Goal: Ask a question

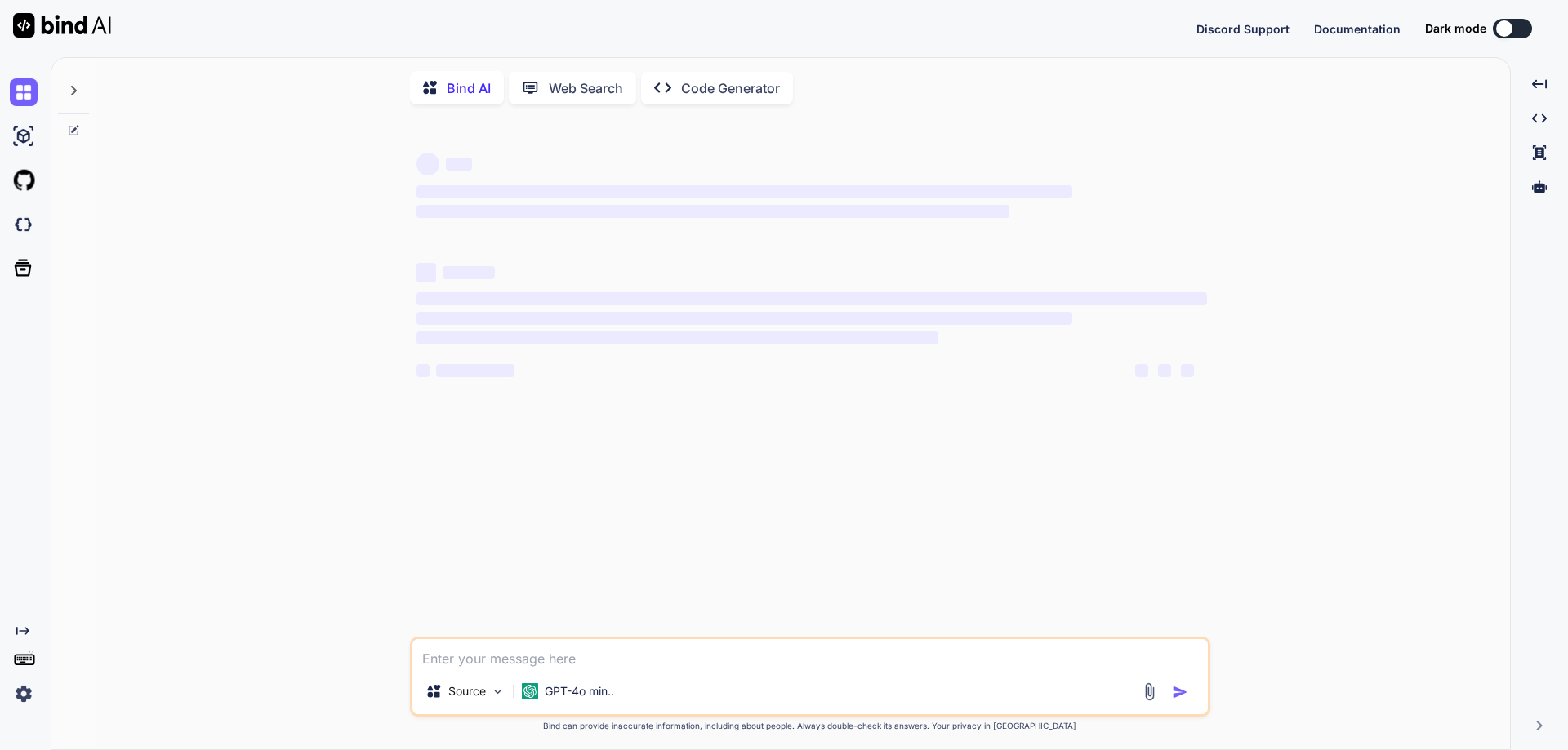
type textarea "x"
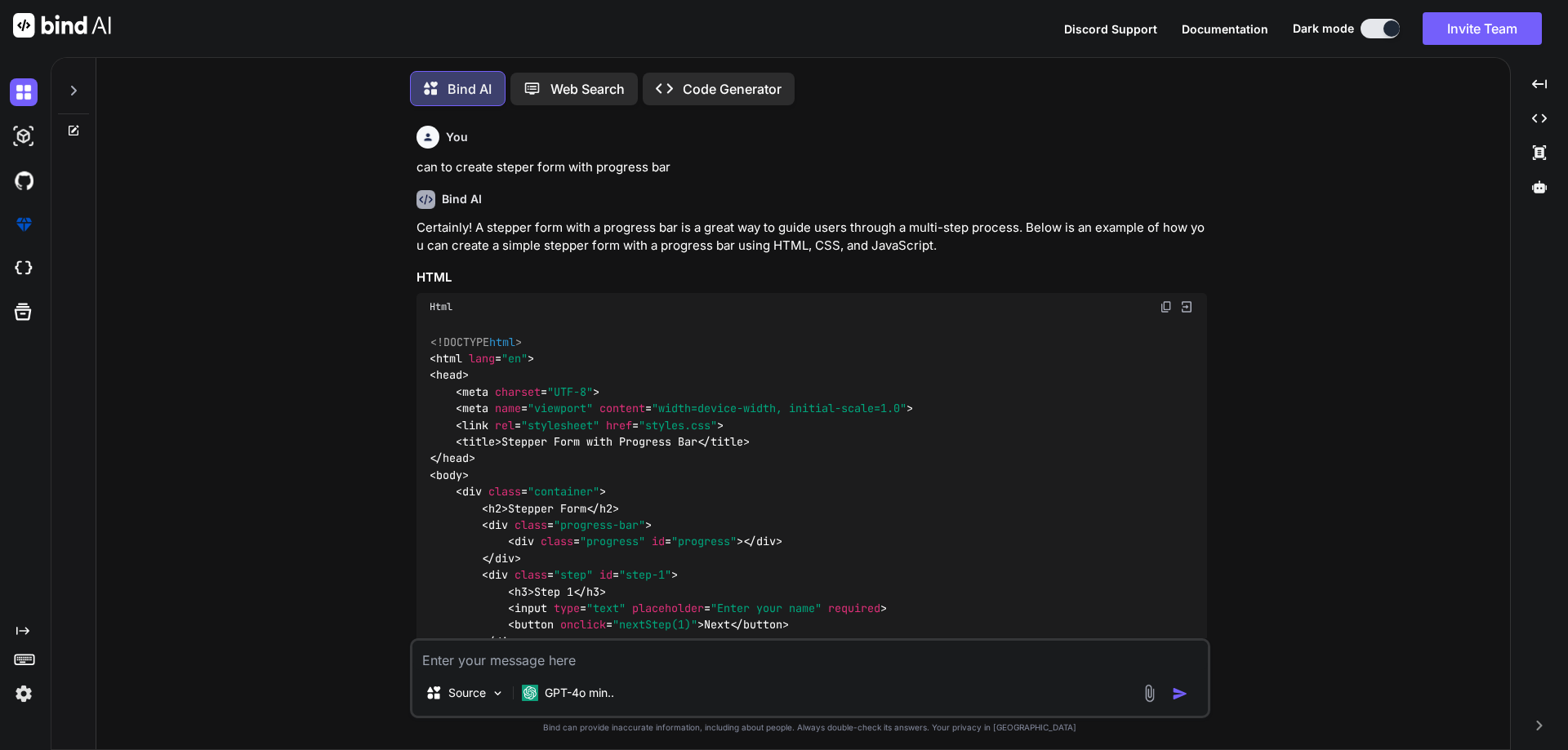
scroll to position [8, 0]
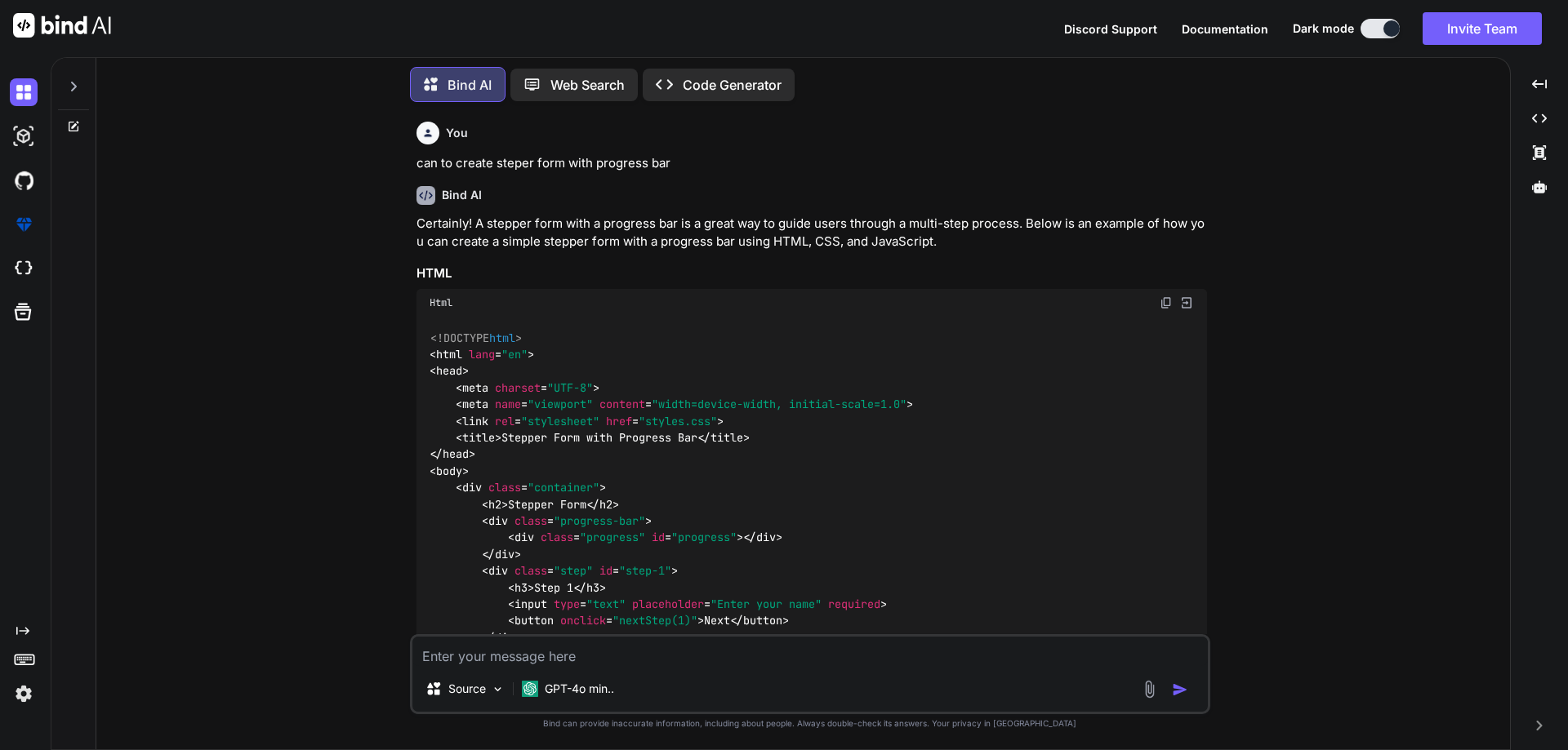
click at [72, 128] on icon at bounding box center [73, 126] width 13 height 13
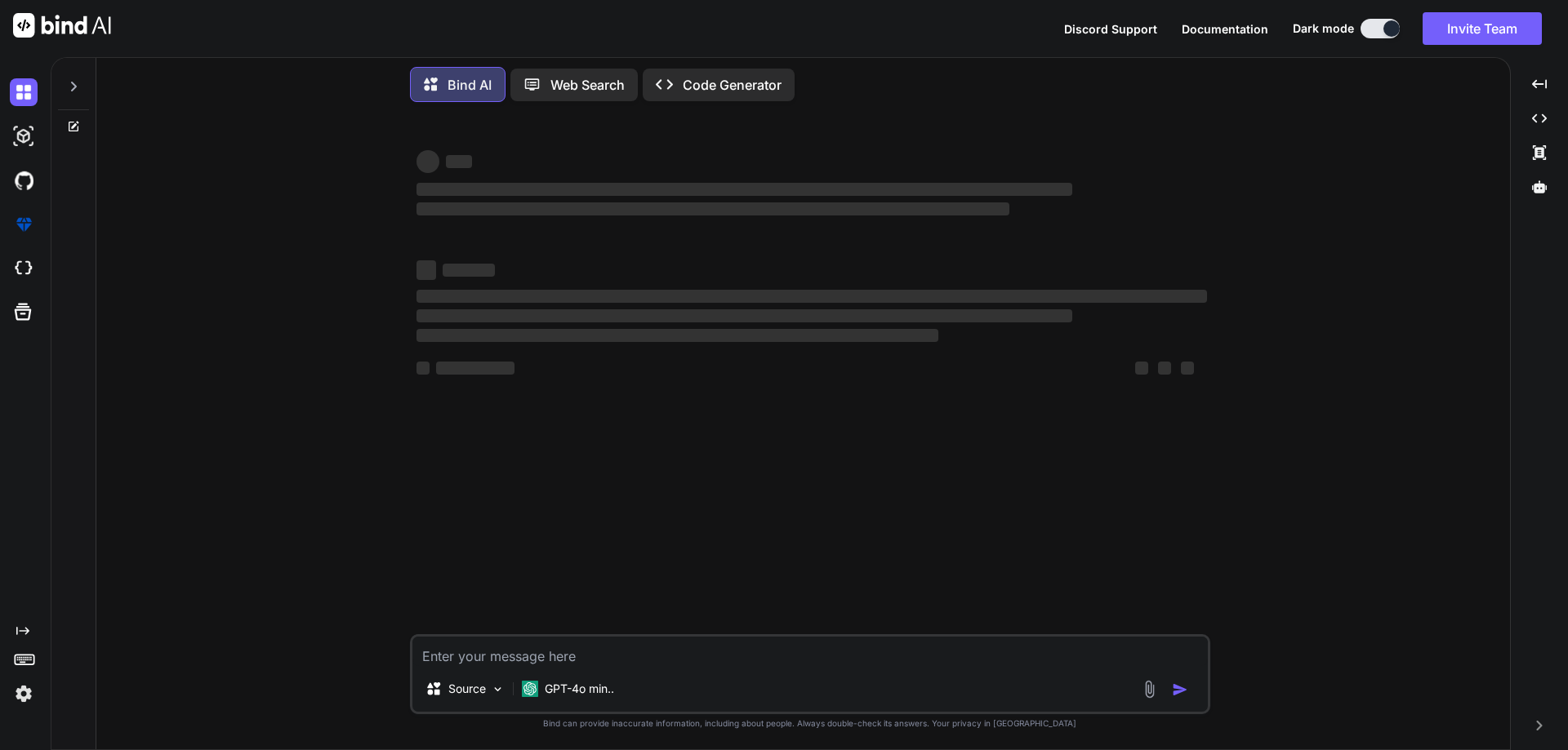
click at [725, 656] on textarea at bounding box center [811, 651] width 796 height 30
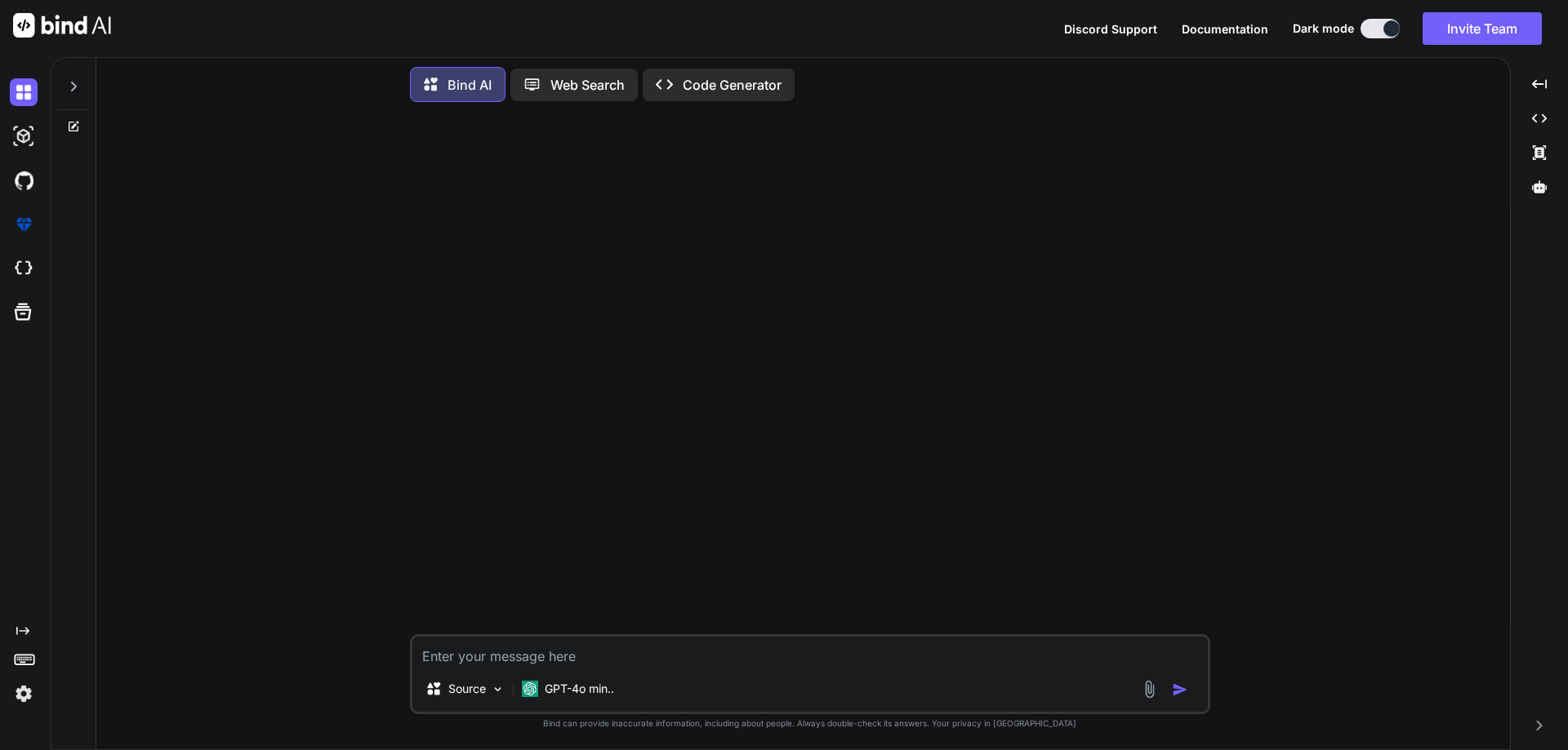
paste textarea "<div class="fileupload-section d-flex flex-column justify-content-center gap-2"…"
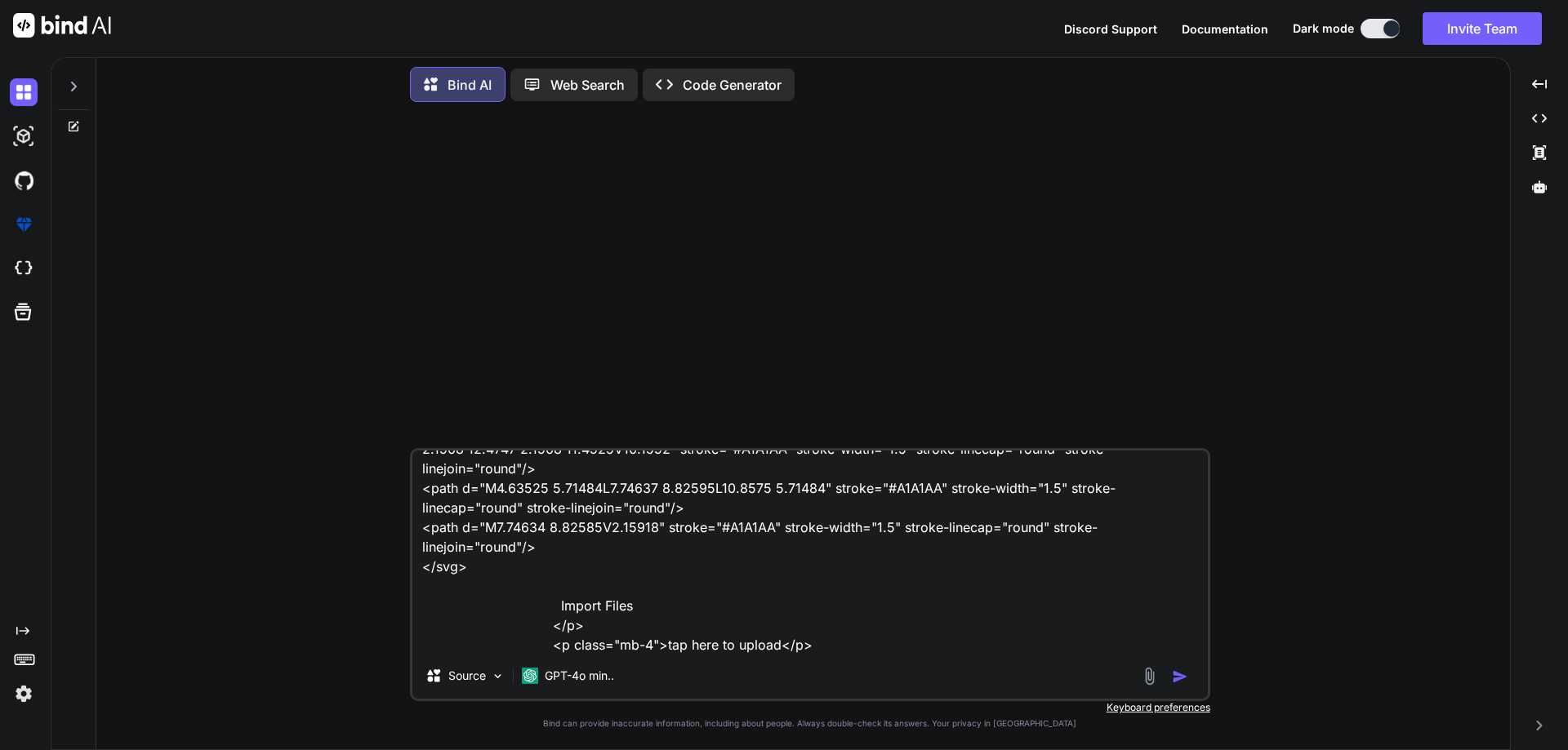
scroll to position [139, 0]
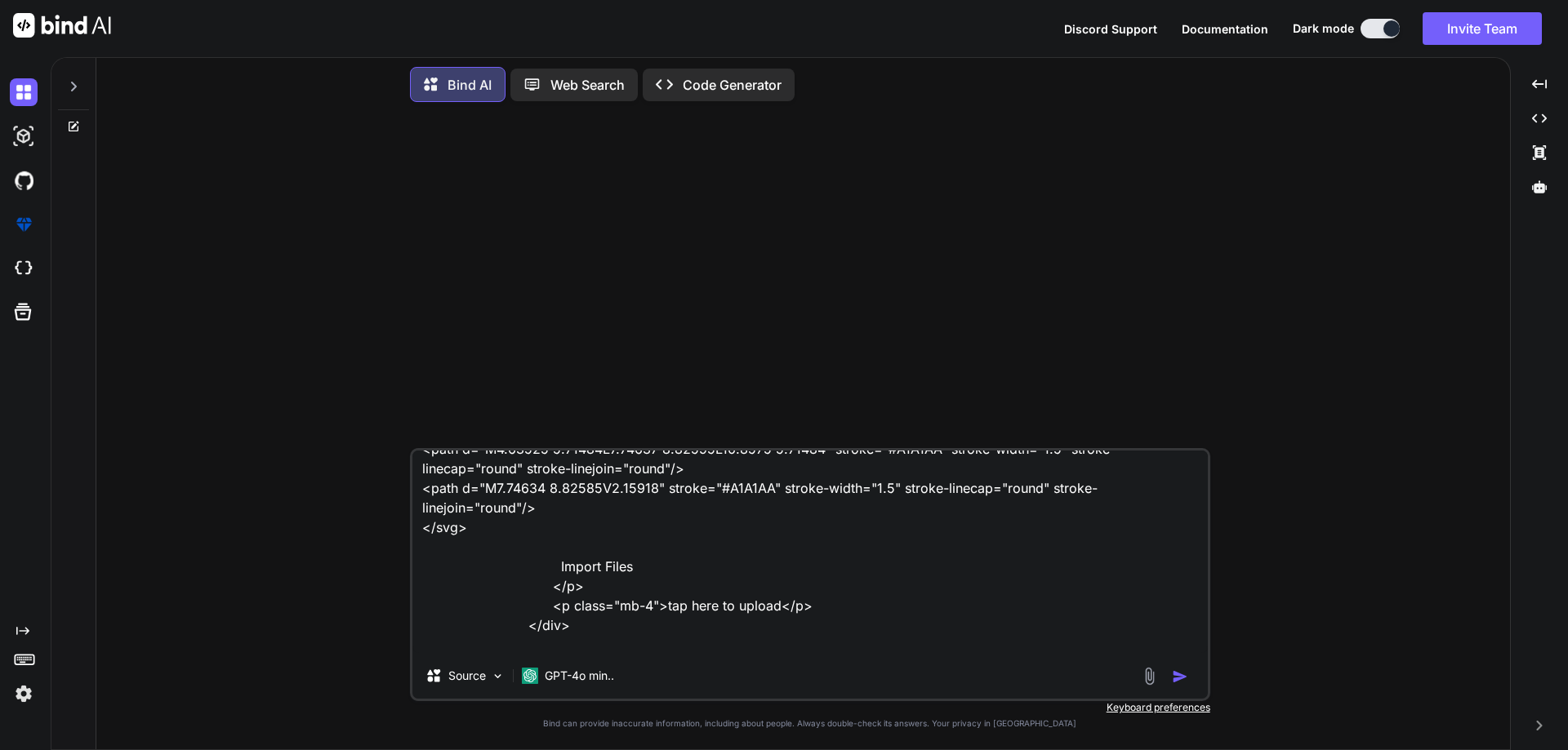
type textarea "<div class="fileupload-section d-flex flex-column justify-content-center gap-2"…"
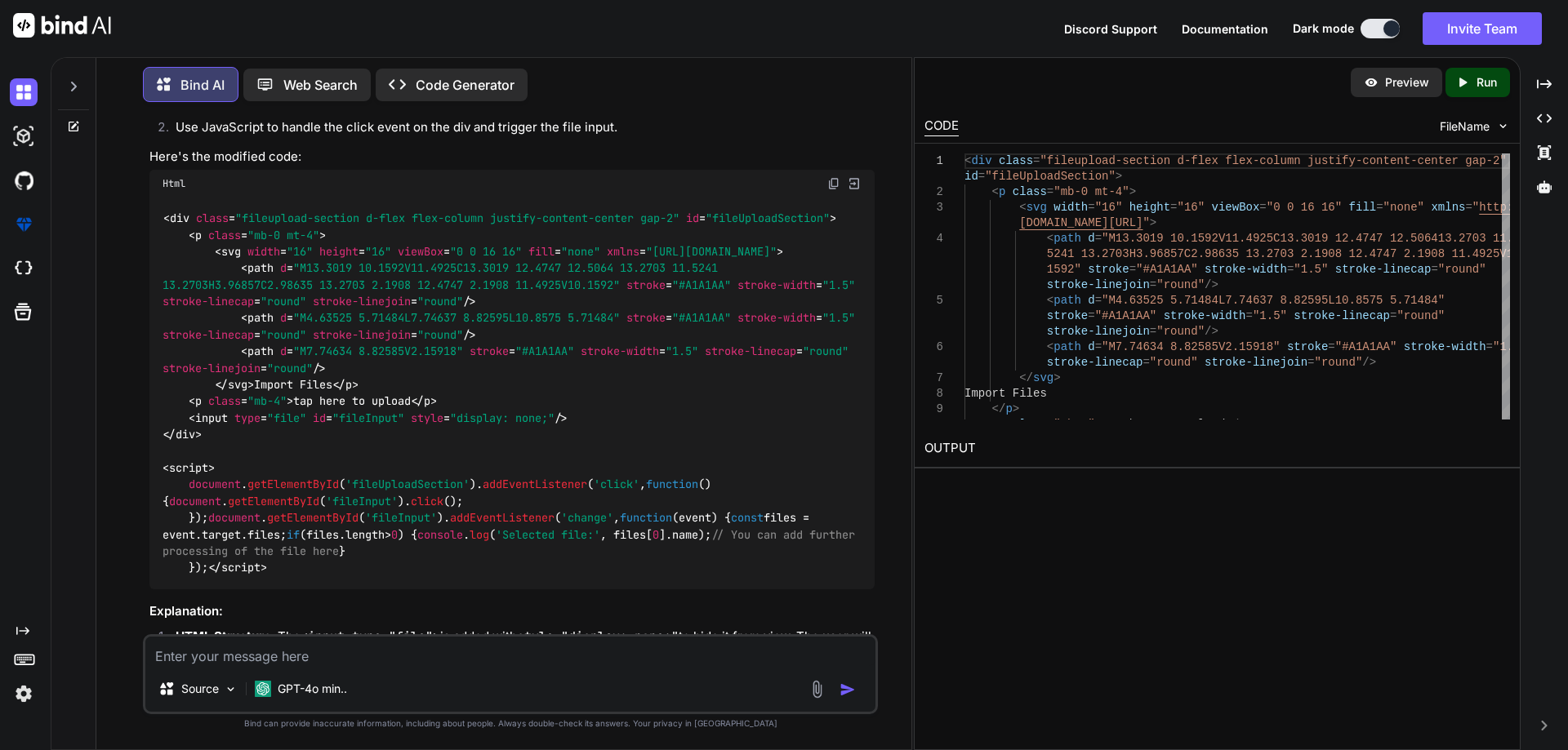
scroll to position [285, 0]
drag, startPoint x: 184, startPoint y: 452, endPoint x: 594, endPoint y: 452, distance: 410.0
click at [594, 452] on div "< div class = "fileupload-section d-flex flex-column justify-content-center gap…" at bounding box center [511, 396] width 725 height 392
copy code "< input type = "file" id = "fileInput" style = "display: none;" />"
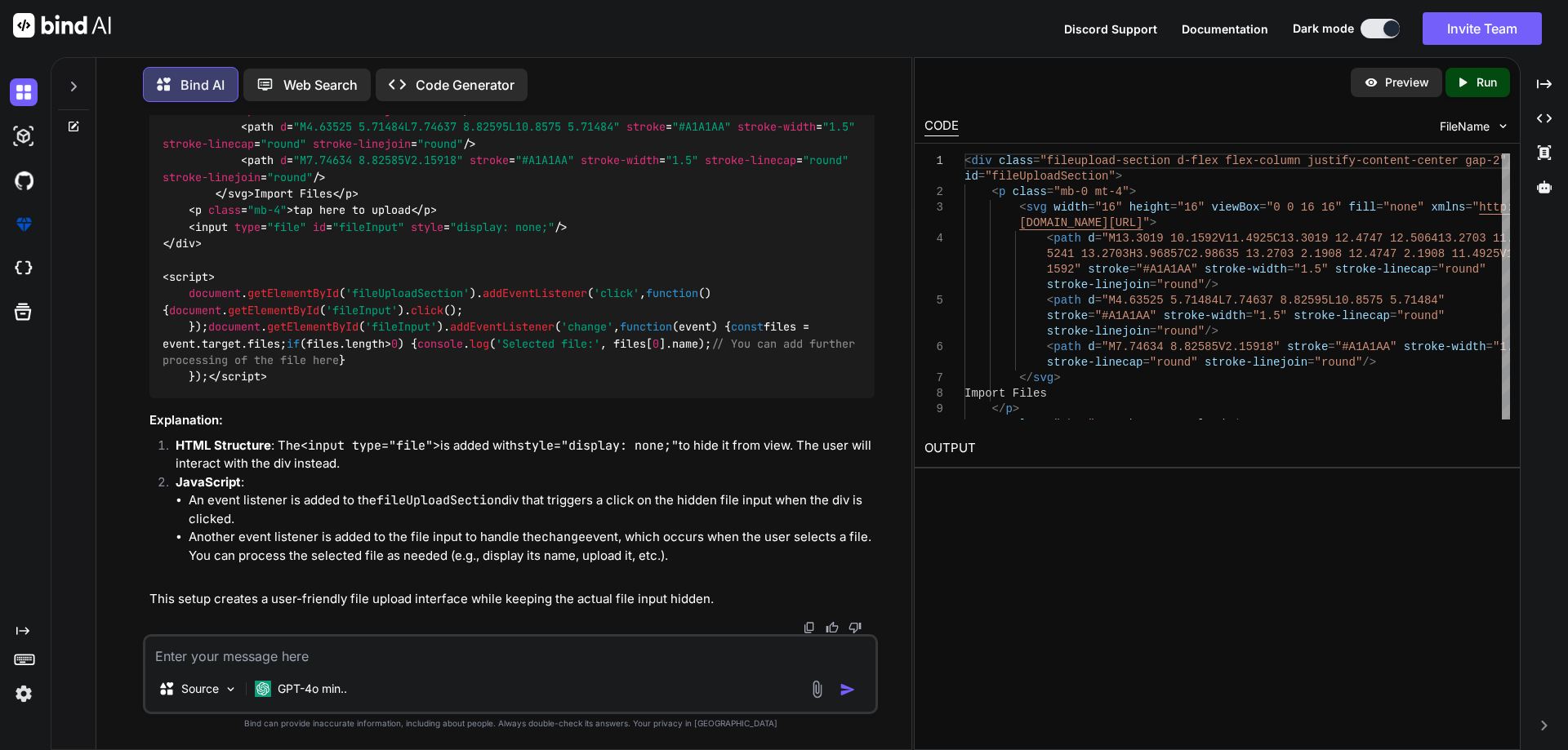
scroll to position [529, 0]
drag, startPoint x: 188, startPoint y: 283, endPoint x: 268, endPoint y: 427, distance: 164.7
click at [268, 399] on div "< div class = "fileupload-section d-flex flex-column justify-content-center gap…" at bounding box center [511, 202] width 725 height 392
click at [257, 399] on div "< div class = "fileupload-section d-flex flex-column justify-content-center gap…" at bounding box center [511, 202] width 725 height 392
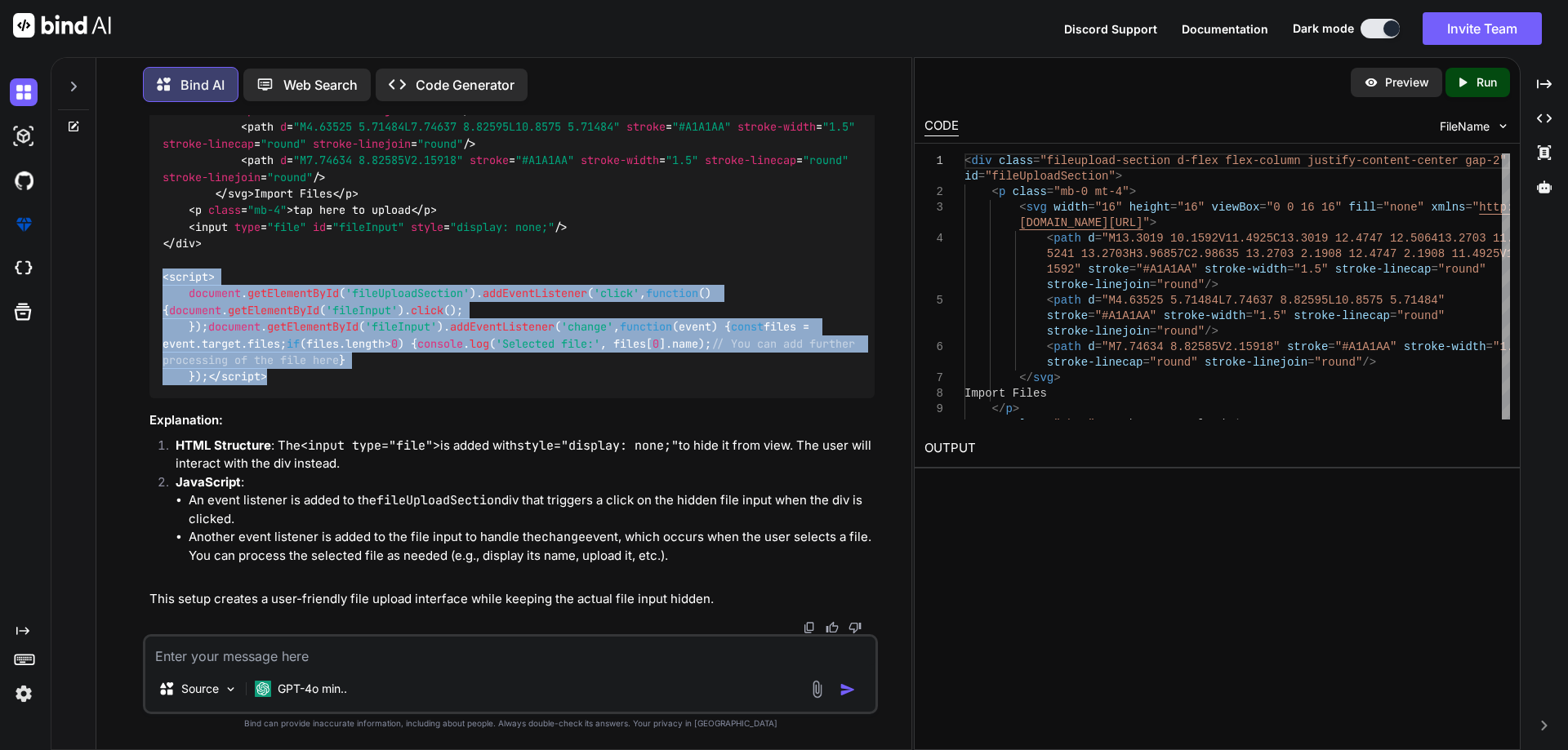
drag, startPoint x: 234, startPoint y: 460, endPoint x: 158, endPoint y: 256, distance: 217.7
click at [158, 256] on div "< div class = "fileupload-section d-flex flex-column justify-content-center gap…" at bounding box center [511, 202] width 725 height 392
copy code "< script > document . getElementById ( 'fileUploadSection' ). addEventListener …"
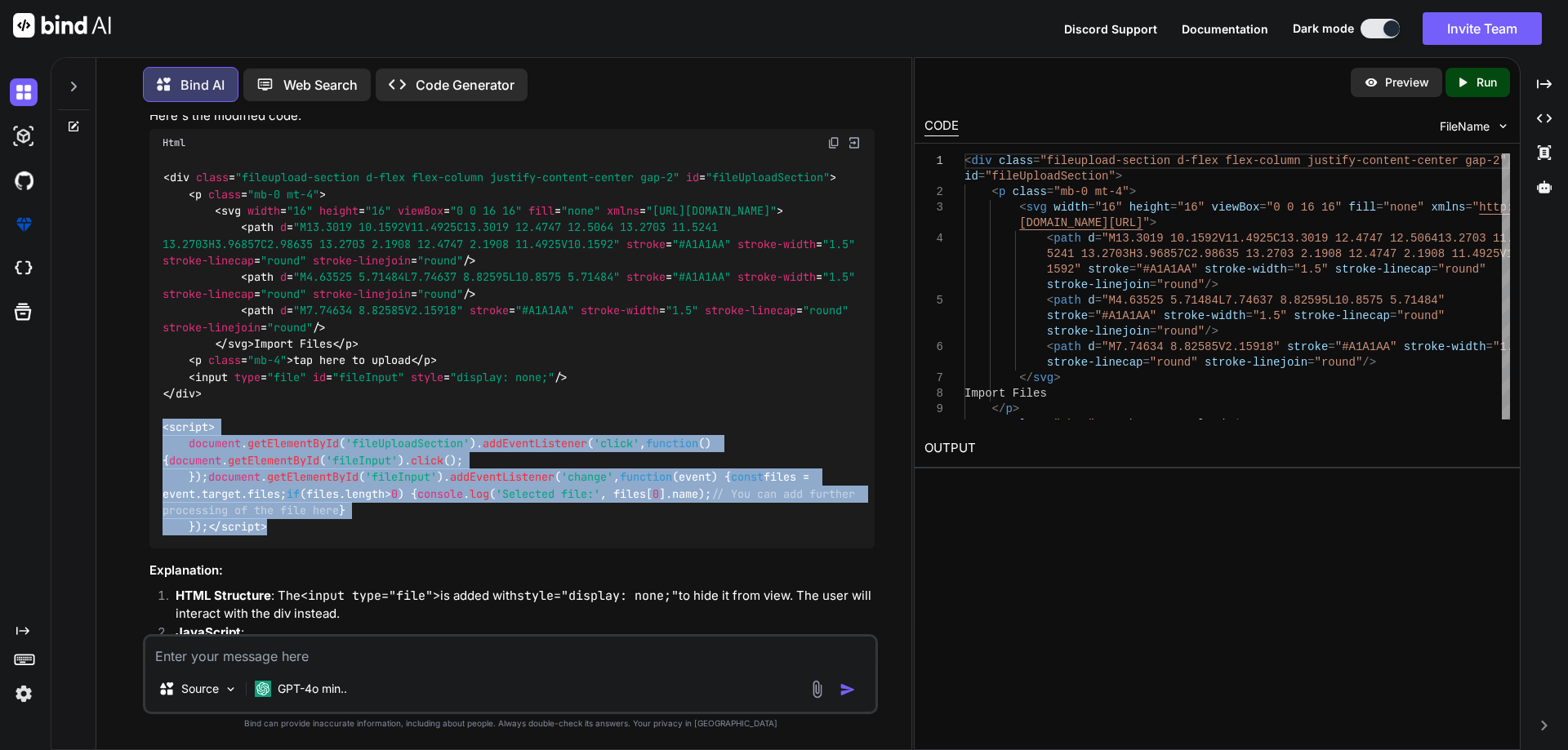
scroll to position [285, 0]
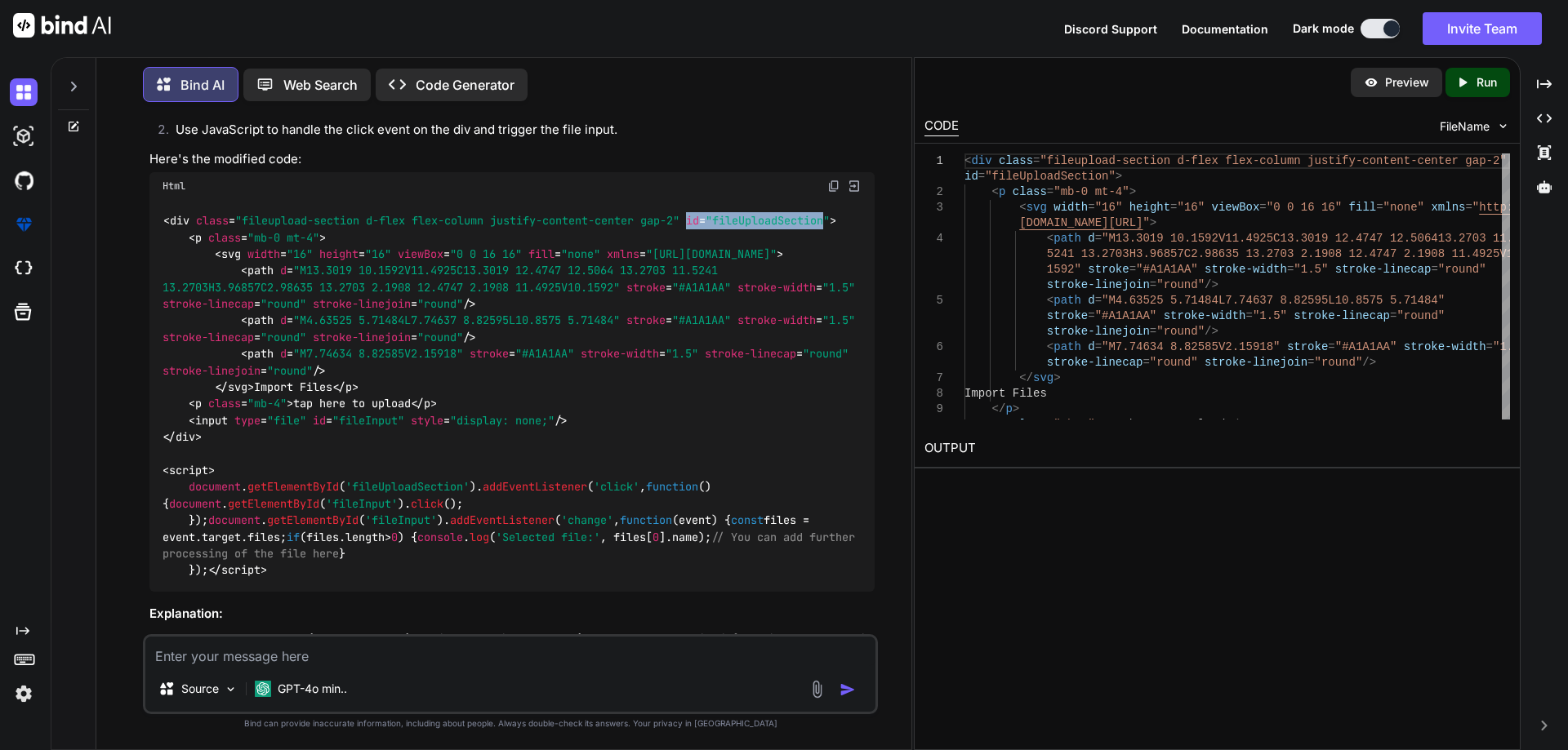
drag, startPoint x: 695, startPoint y: 222, endPoint x: 839, endPoint y: 219, distance: 144.0
click at [836, 219] on span "< div class = "fileupload-section d-flex flex-column justify-content-center gap…" at bounding box center [499, 221] width 673 height 15
click at [830, 219] on span ""fileUploadSection"" at bounding box center [768, 221] width 124 height 15
drag, startPoint x: 844, startPoint y: 218, endPoint x: 700, endPoint y: 224, distance: 144.1
click at [700, 224] on span "< div class = "fileupload-section d-flex flex-column justify-content-center gap…" at bounding box center [499, 221] width 673 height 15
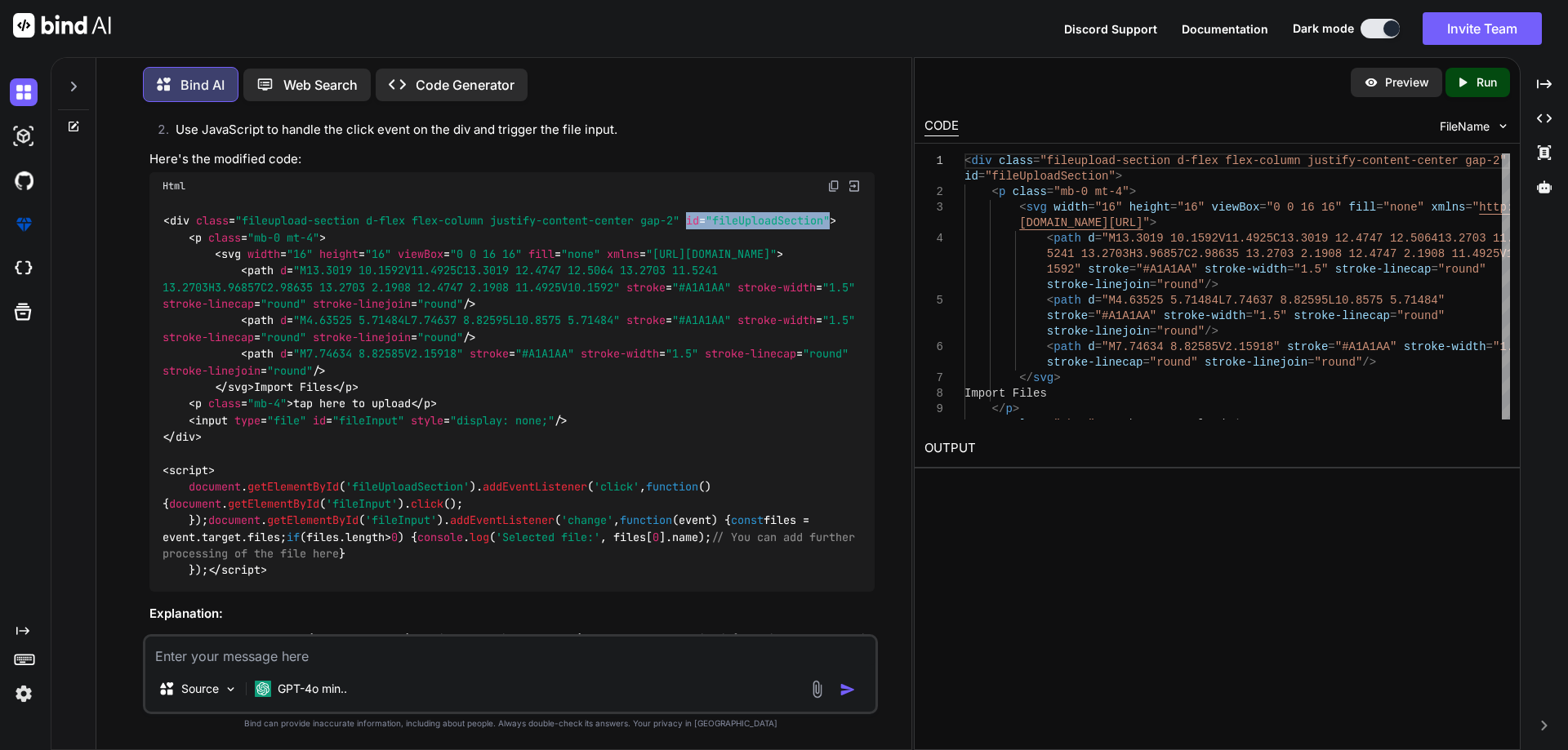
copy span "id = "fileUploadSection""
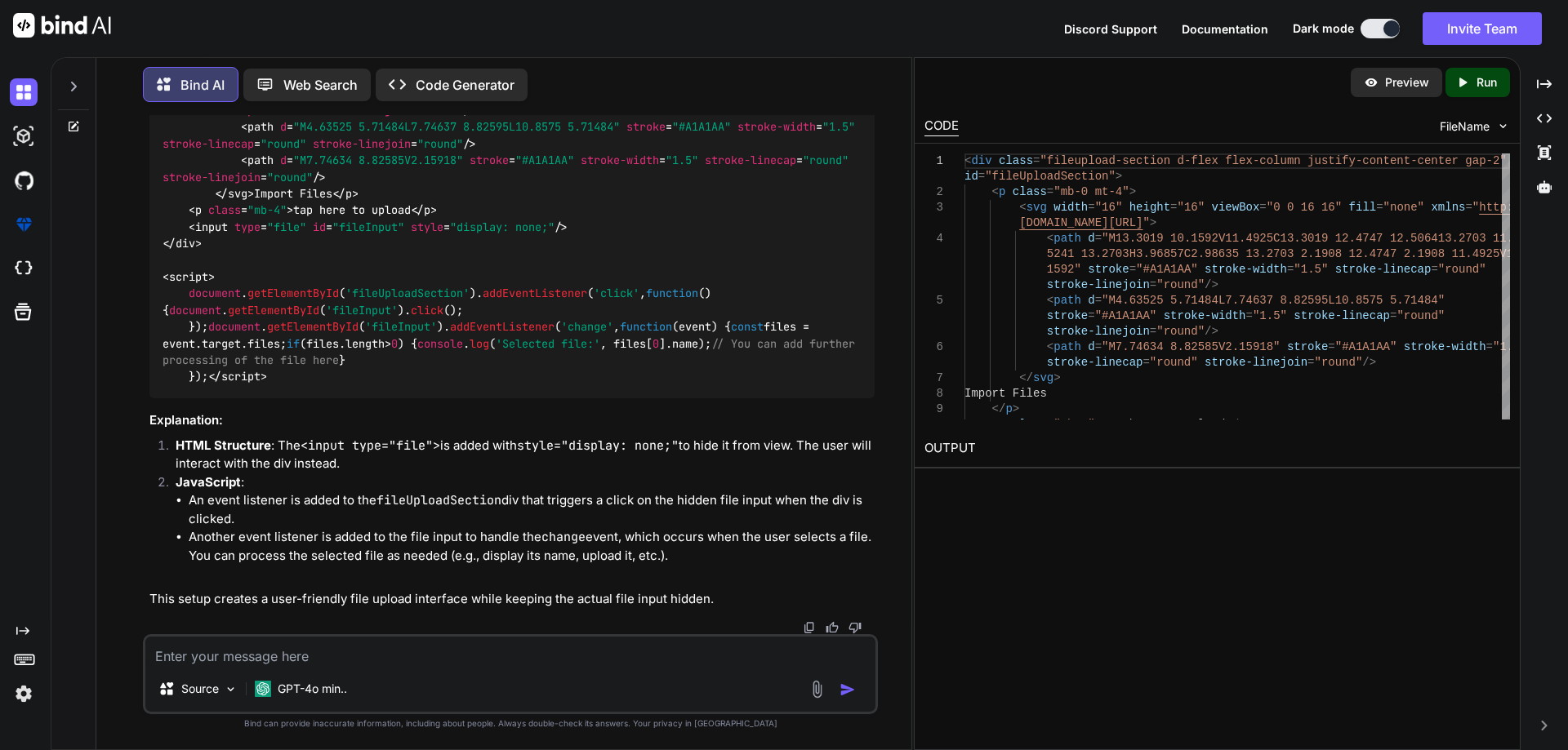
click at [311, 659] on textarea at bounding box center [510, 651] width 730 height 30
paste textarea "<div class="main-upload"> <div class="upload"> <div class="fileupload-section d…"
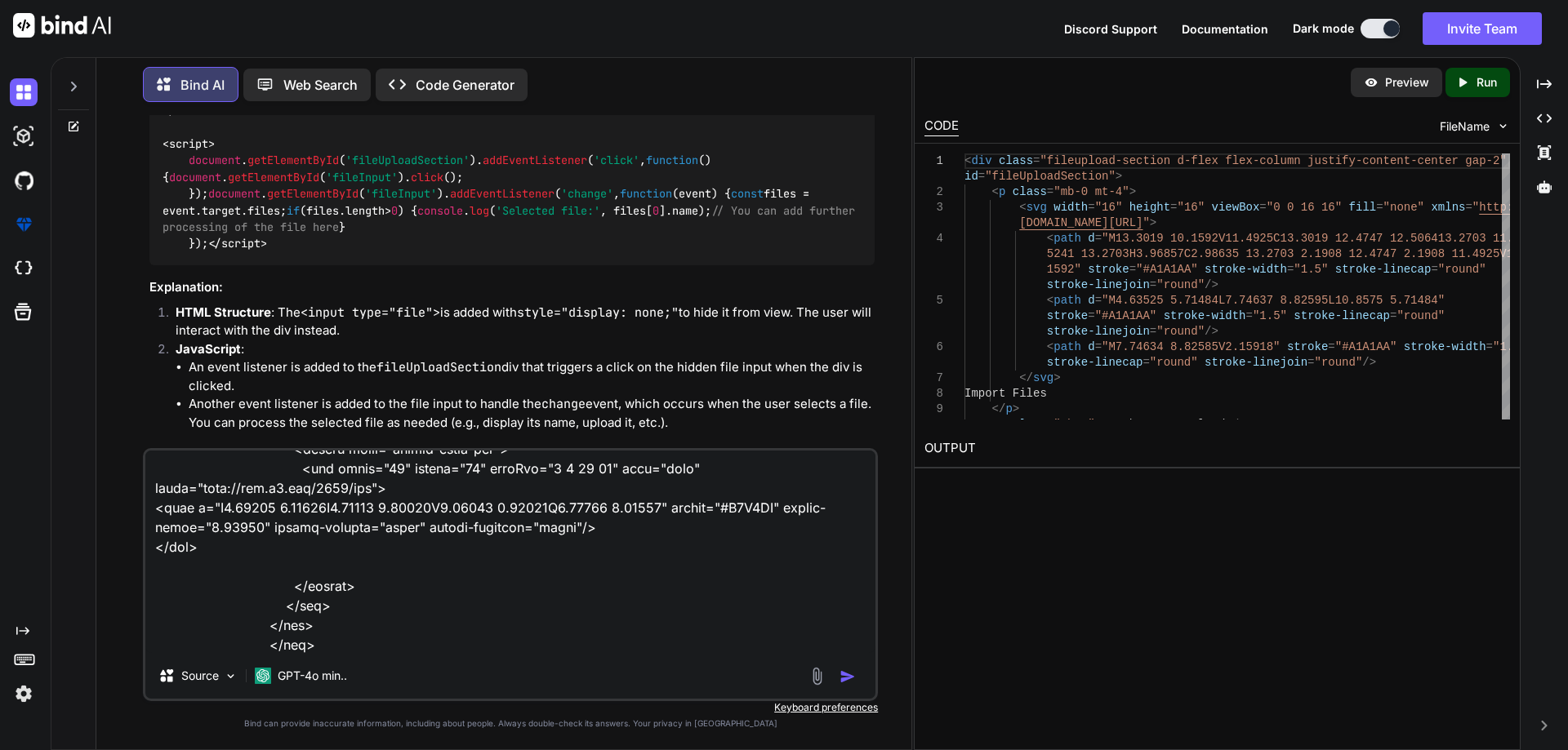
scroll to position [883, 0]
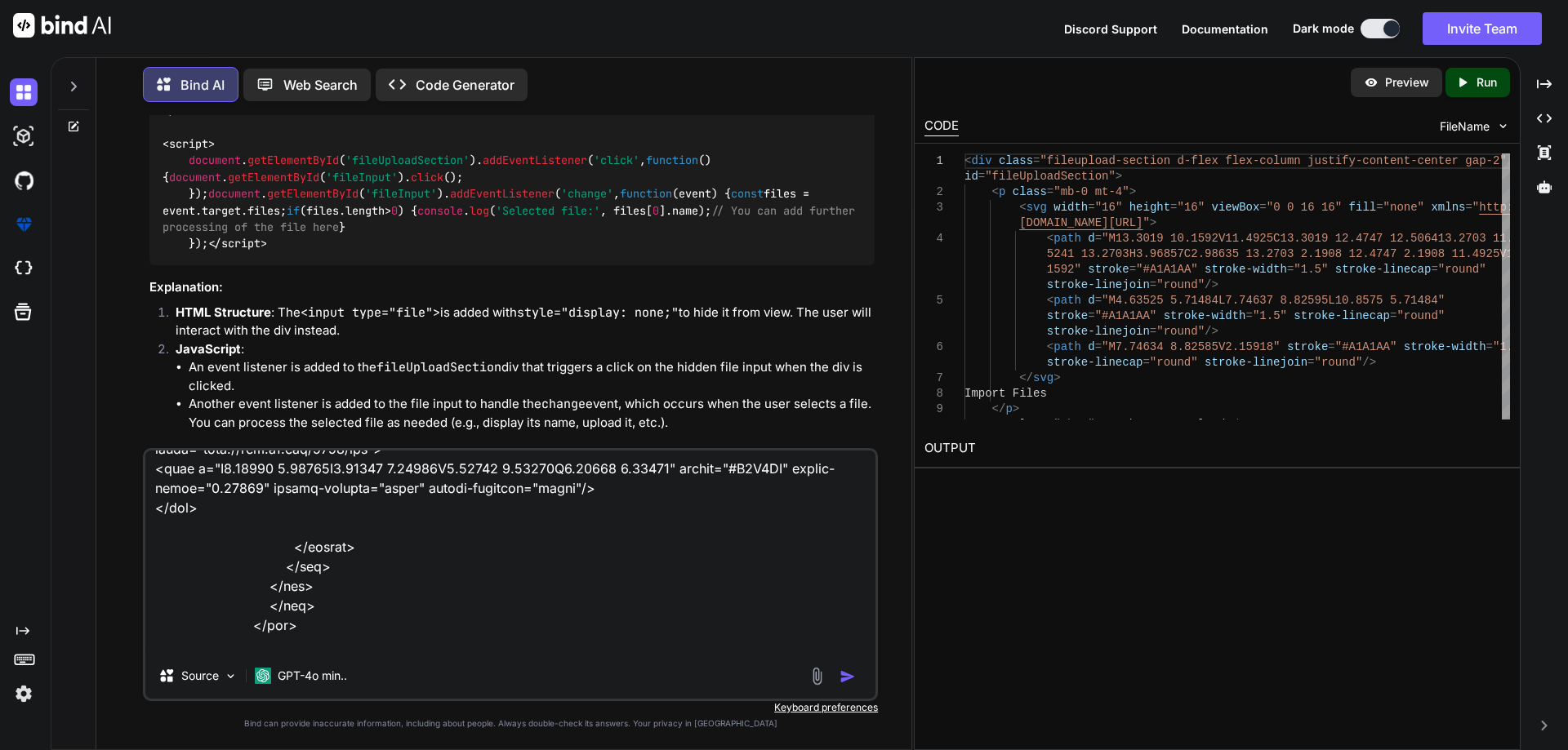
paste textarea "upload"
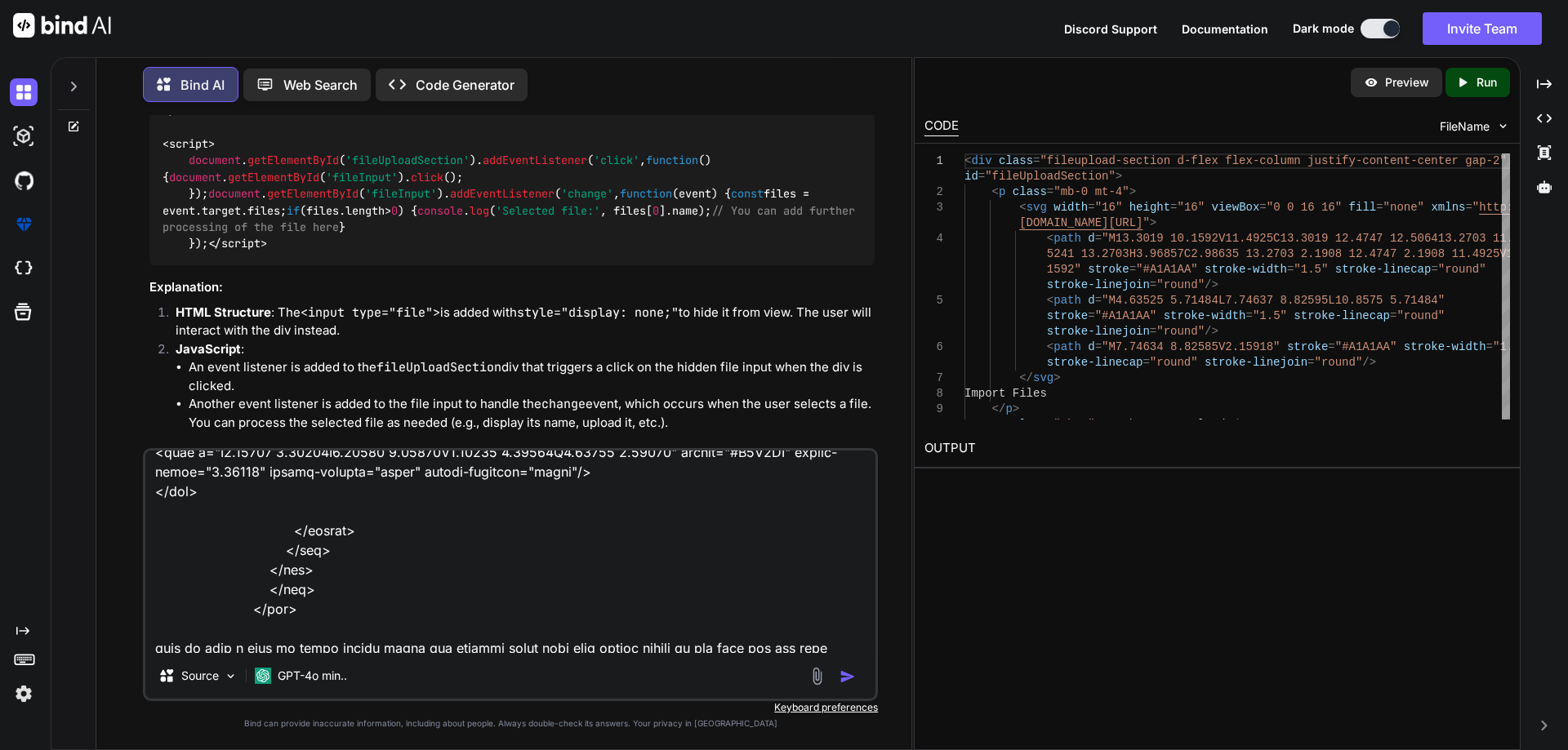
scroll to position [904, 0]
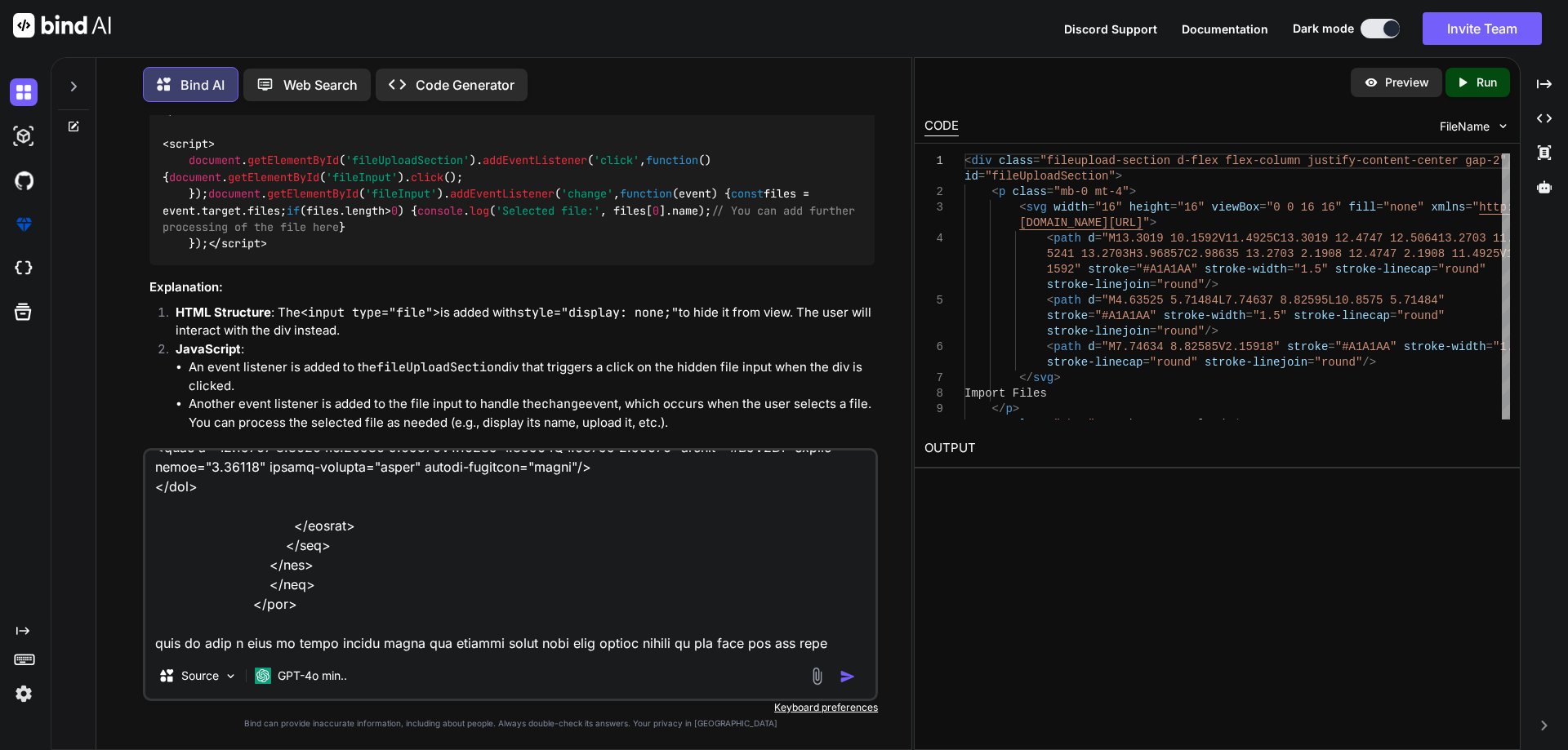
paste textarea "preview"
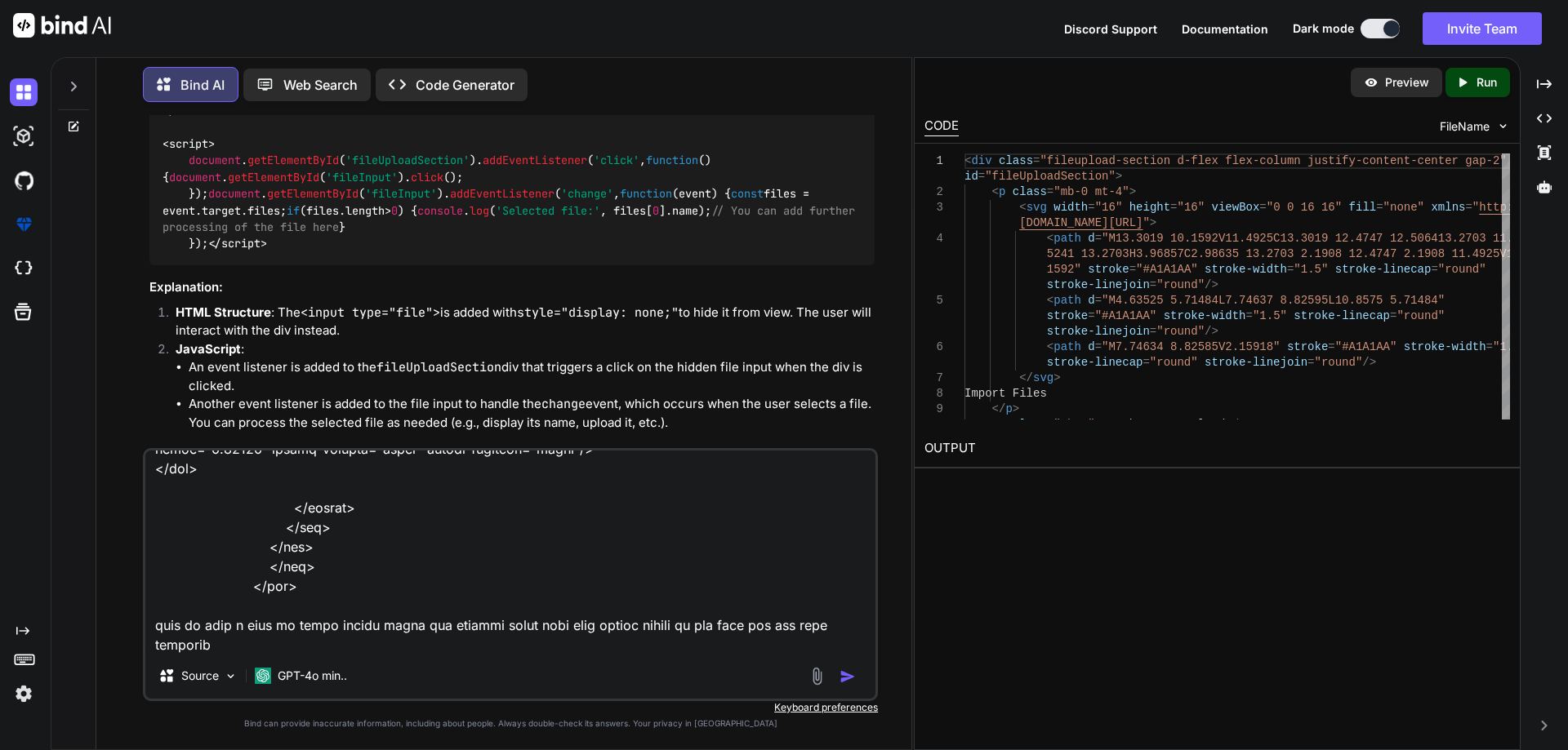
scroll to position [942, 0]
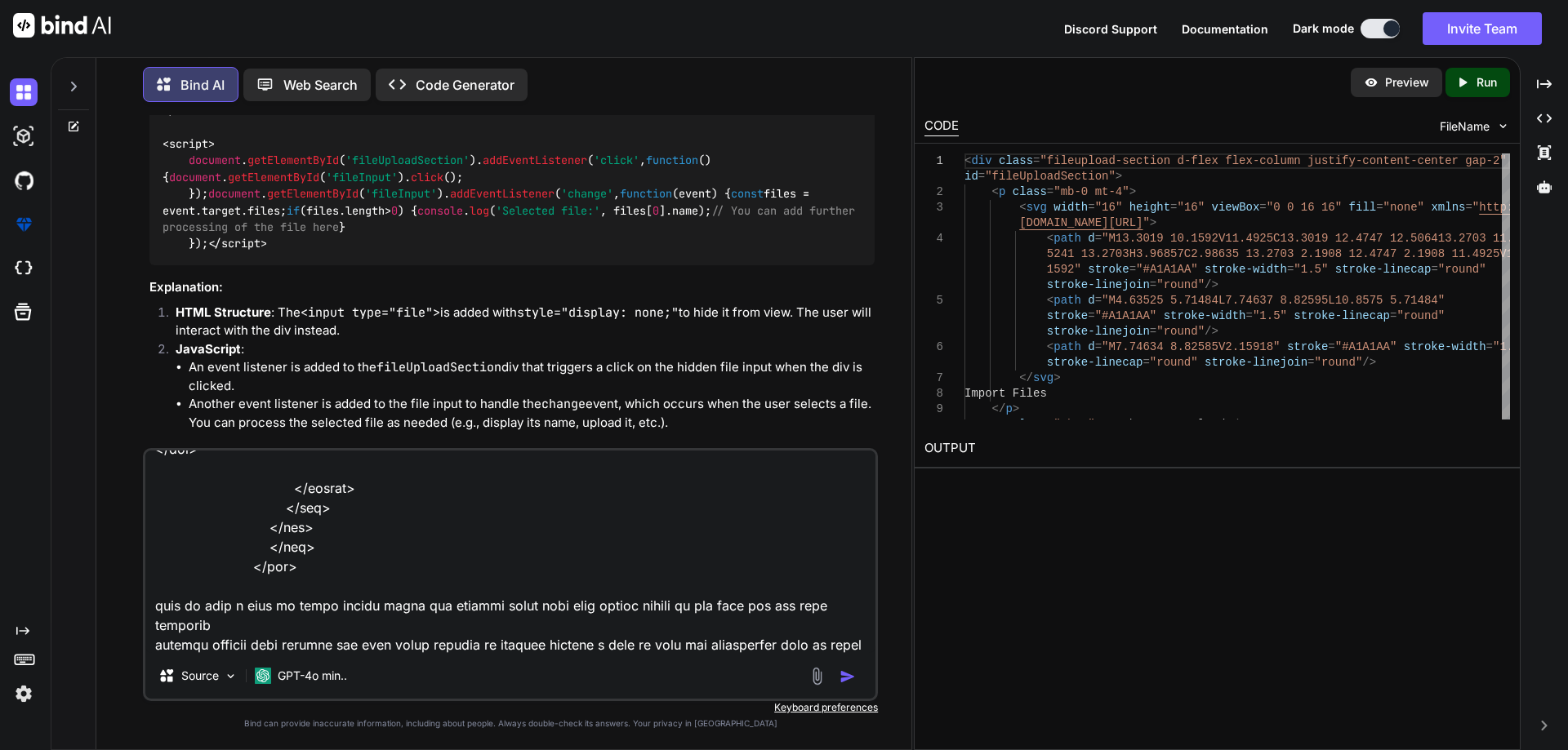
type textarea "<div class="main-upload"> <div class="upload"> <div class="fileupload-section d…"
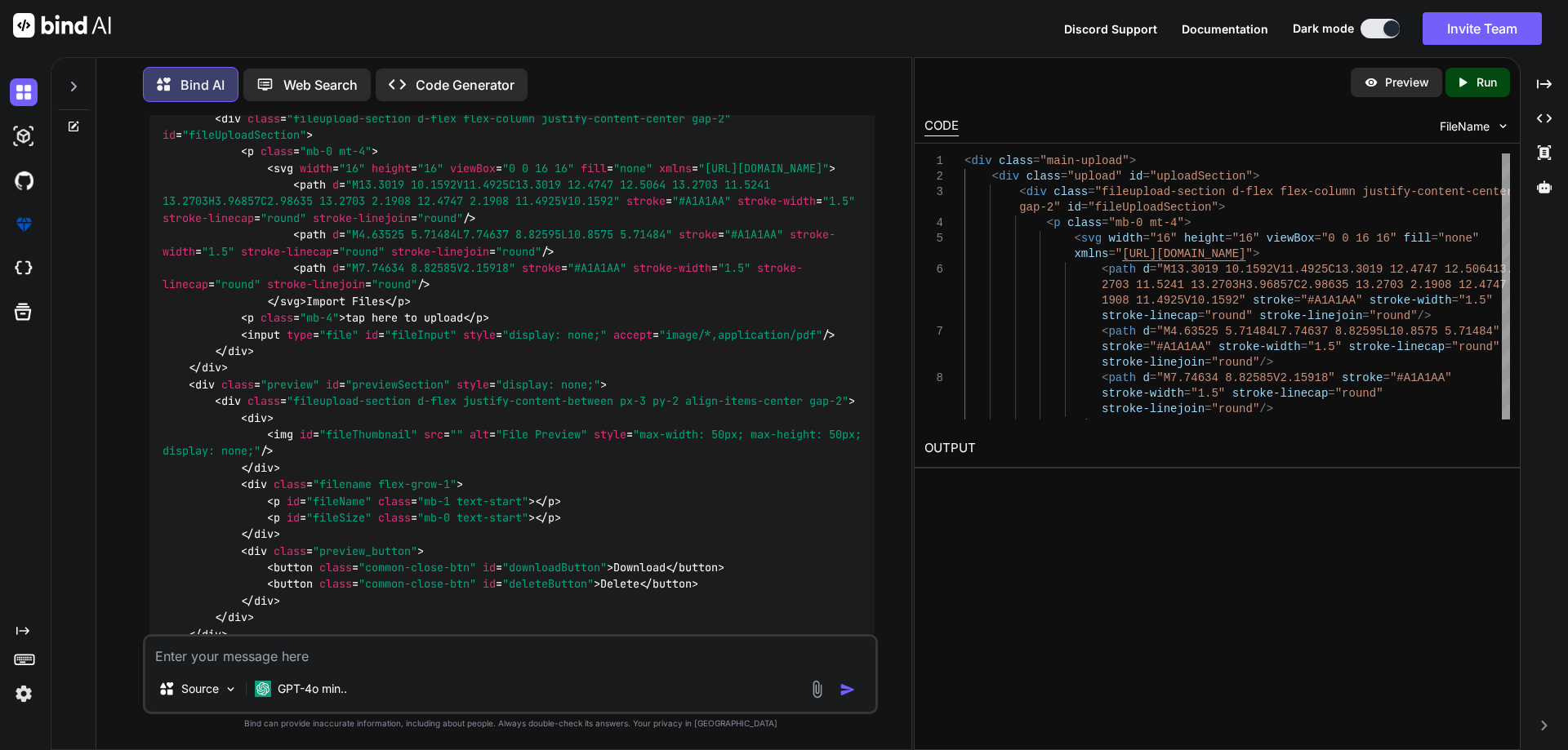
scroll to position [1620, 0]
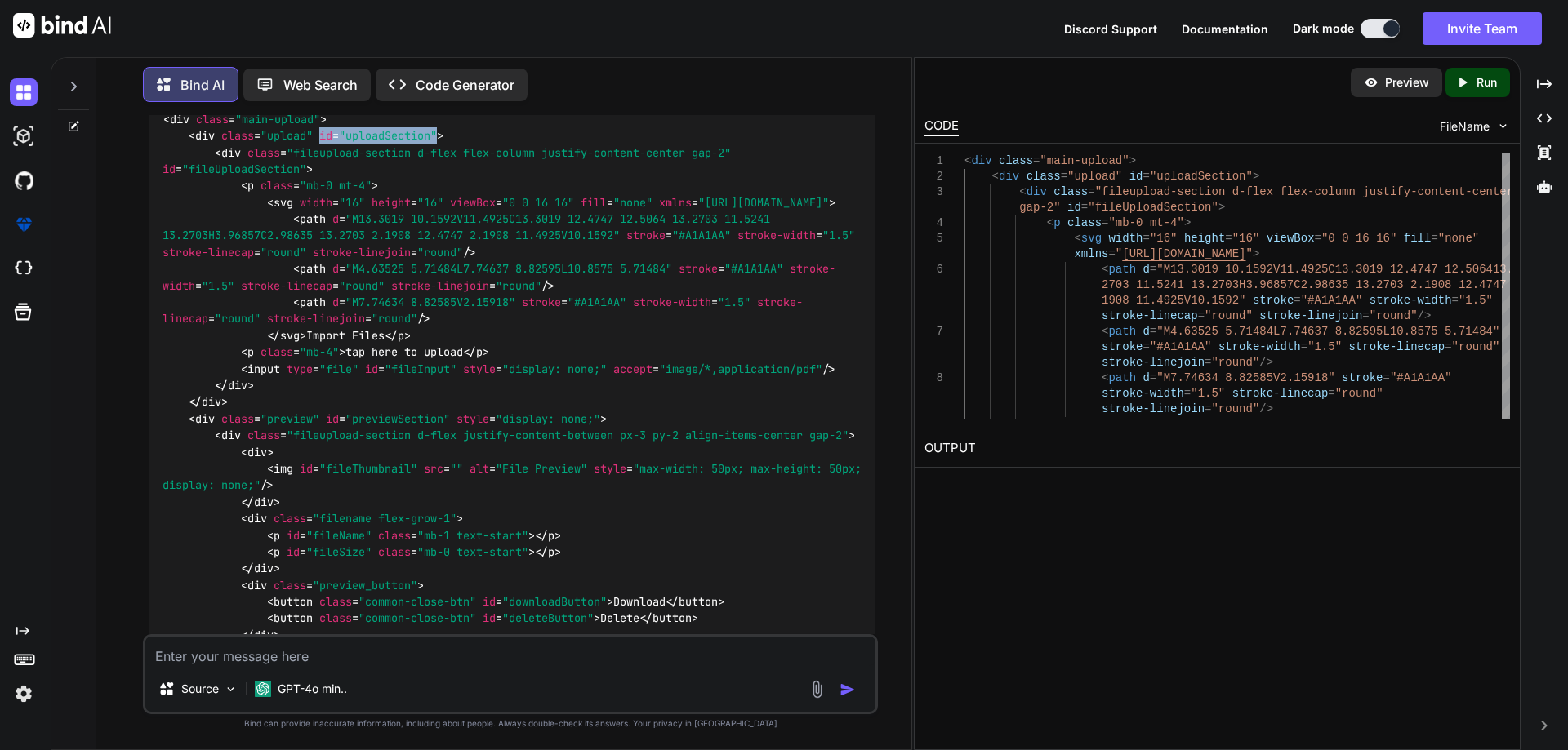
drag, startPoint x: 320, startPoint y: 249, endPoint x: 445, endPoint y: 249, distance: 125.0
click at [443, 143] on span "< div class = "upload" id = "uploadSection" >" at bounding box center [316, 135] width 255 height 15
copy span "id = "uploadSection""
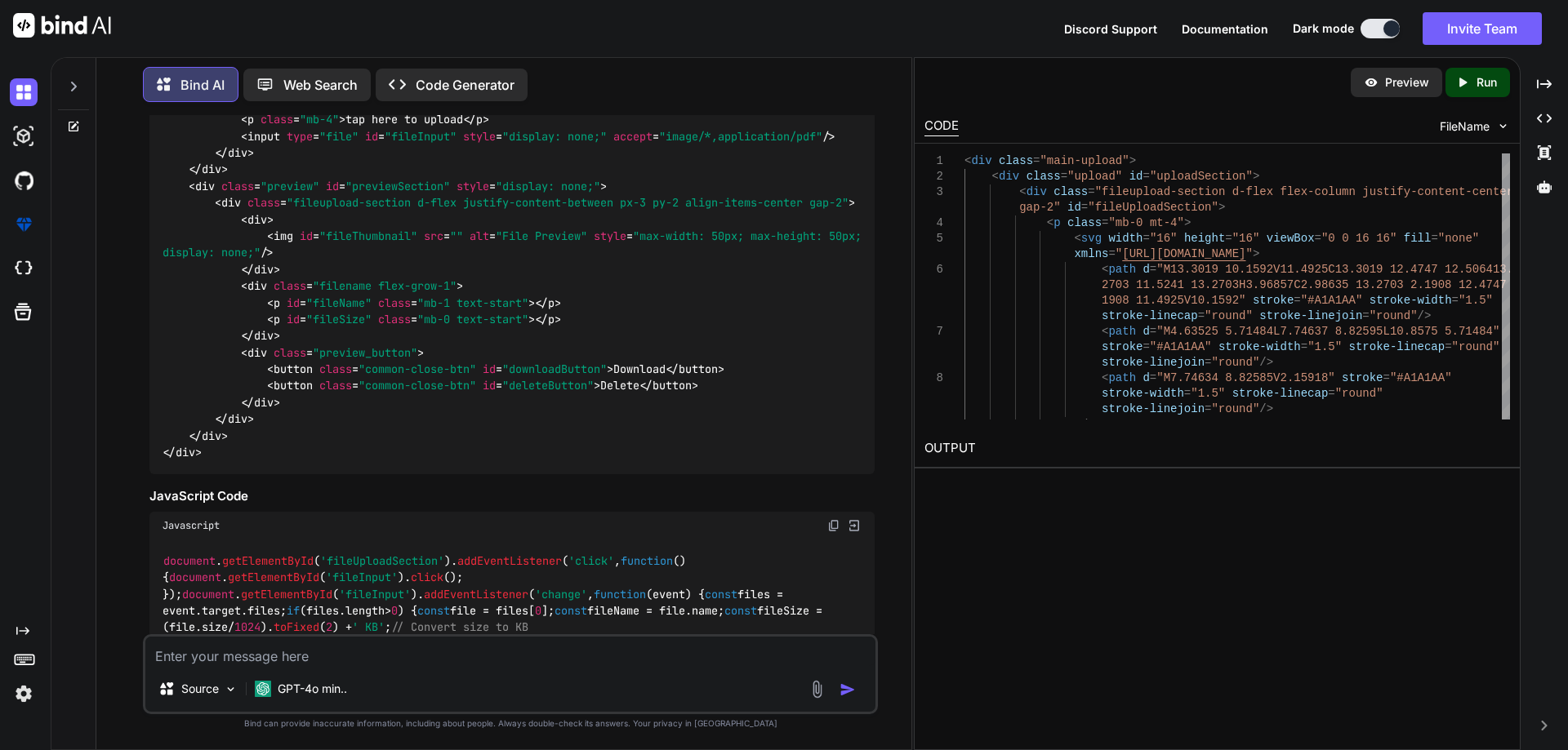
scroll to position [1865, 0]
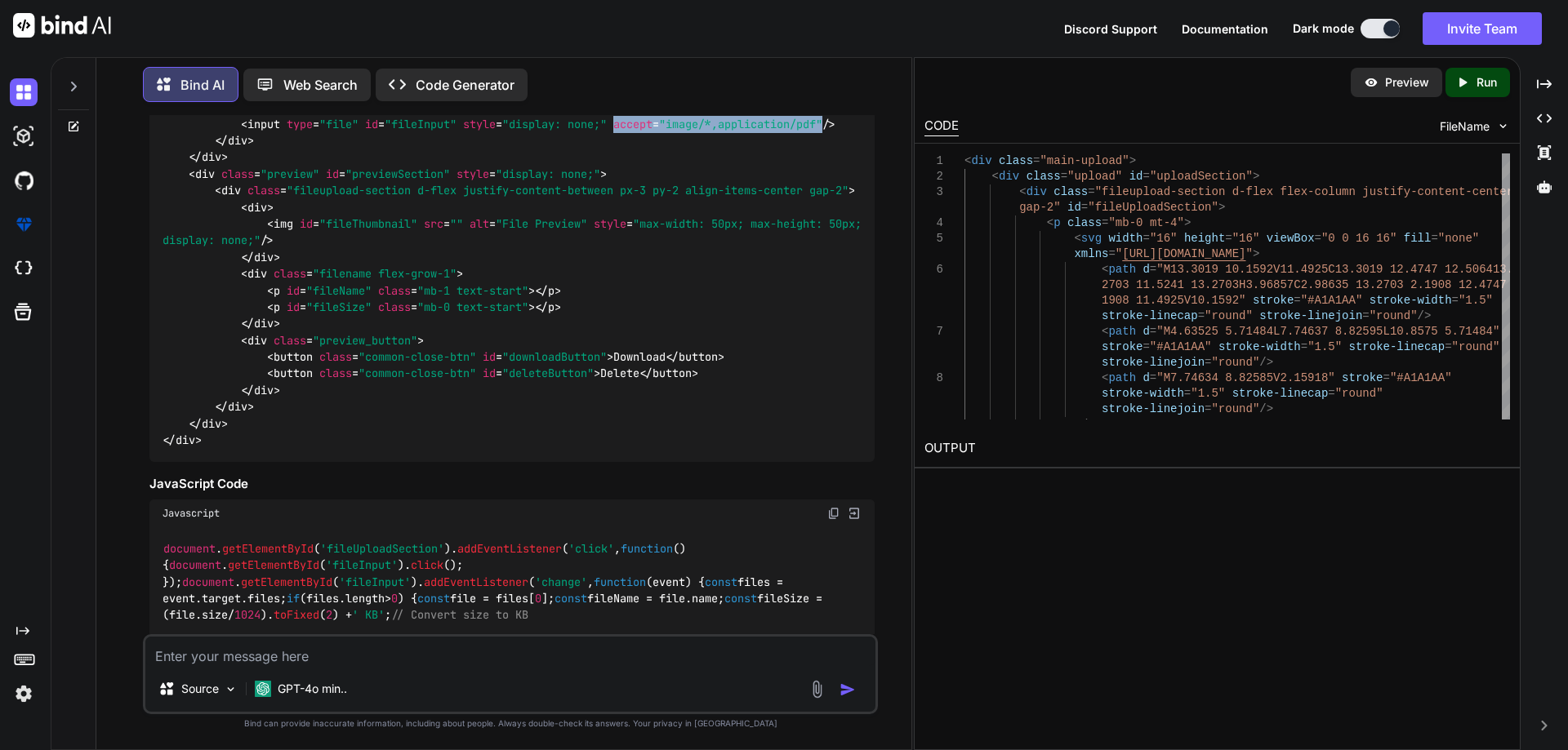
drag, startPoint x: 622, startPoint y: 291, endPoint x: 836, endPoint y: 293, distance: 214.0
click at [835, 132] on span "< input type = "file" id = "fileInput" style = "display: none;" accept = "image…" at bounding box center [538, 124] width 594 height 15
copy span "accept = "image/*,application/pdf""
drag, startPoint x: 323, startPoint y: 340, endPoint x: 416, endPoint y: 338, distance: 93.0
click at [416, 181] on span "< div class = "preview" id = "previewSection" style = "display: none;" >" at bounding box center [397, 174] width 418 height 15
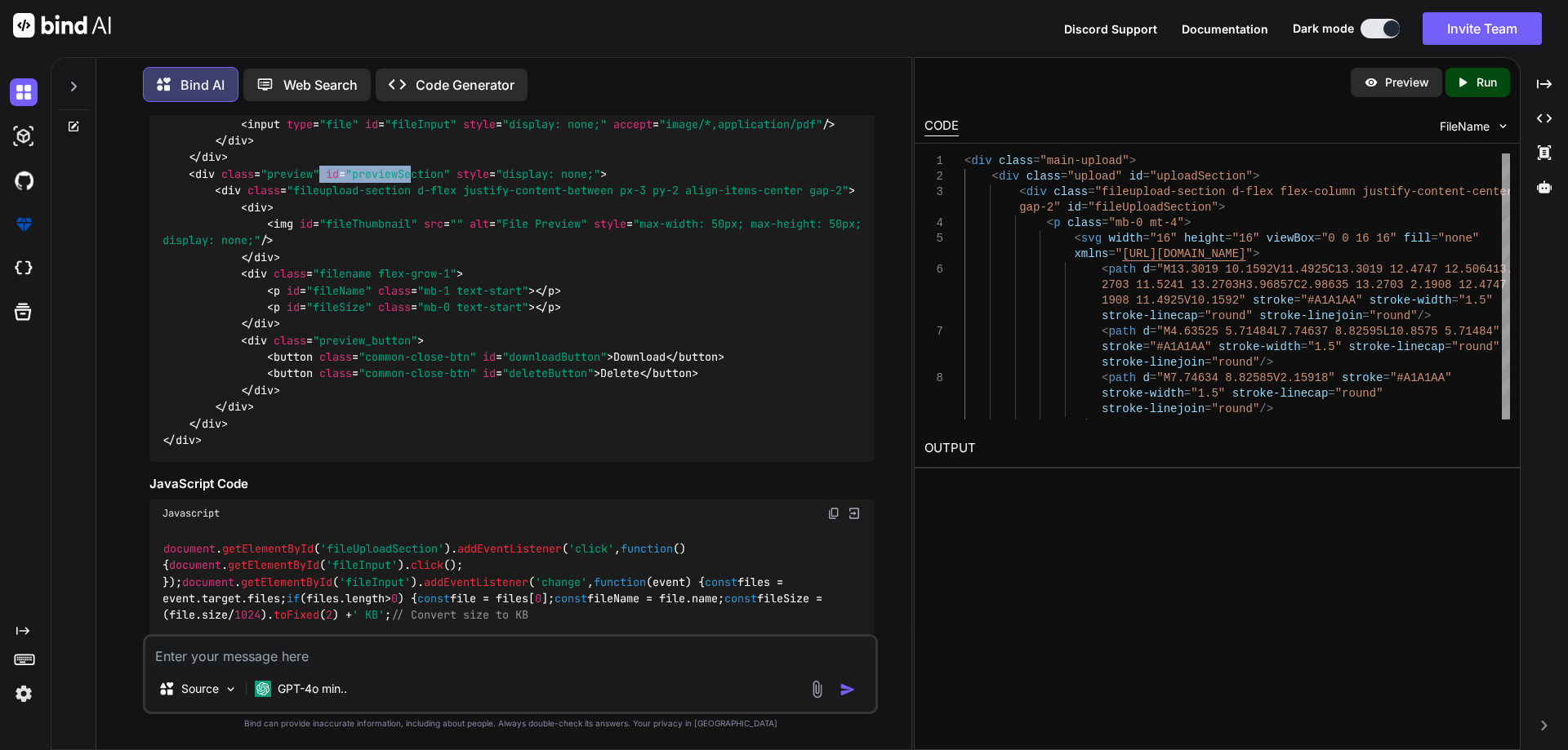
click at [416, 181] on span ""previewSection"" at bounding box center [398, 174] width 105 height 15
drag, startPoint x: 329, startPoint y: 339, endPoint x: 606, endPoint y: 342, distance: 277.0
click at [606, 181] on span "< div class = "preview" id = "previewSection" style = "display: none;" >" at bounding box center [397, 174] width 418 height 15
copy span "id = "previewSection" style = "display: none;""
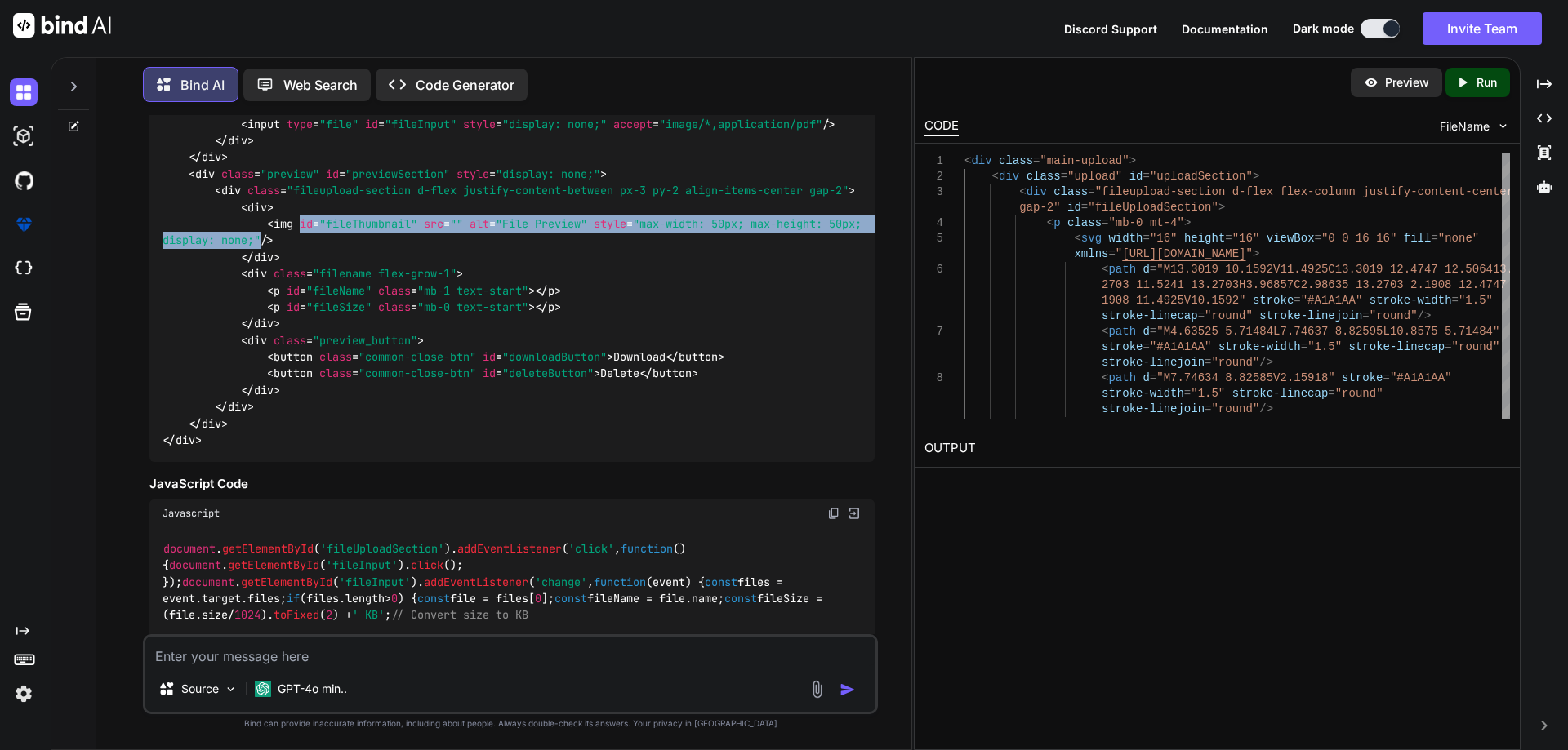
drag, startPoint x: 302, startPoint y: 404, endPoint x: 300, endPoint y: 422, distance: 18.1
click at [300, 248] on span "< img id = "fileThumbnail" src = "" alt = "File Preview" style = "max-width: 50…" at bounding box center [515, 232] width 706 height 31
copy span "id = "fileThumbnail" src = "" alt = "File Preview" style = "max-width: 50px; ma…"
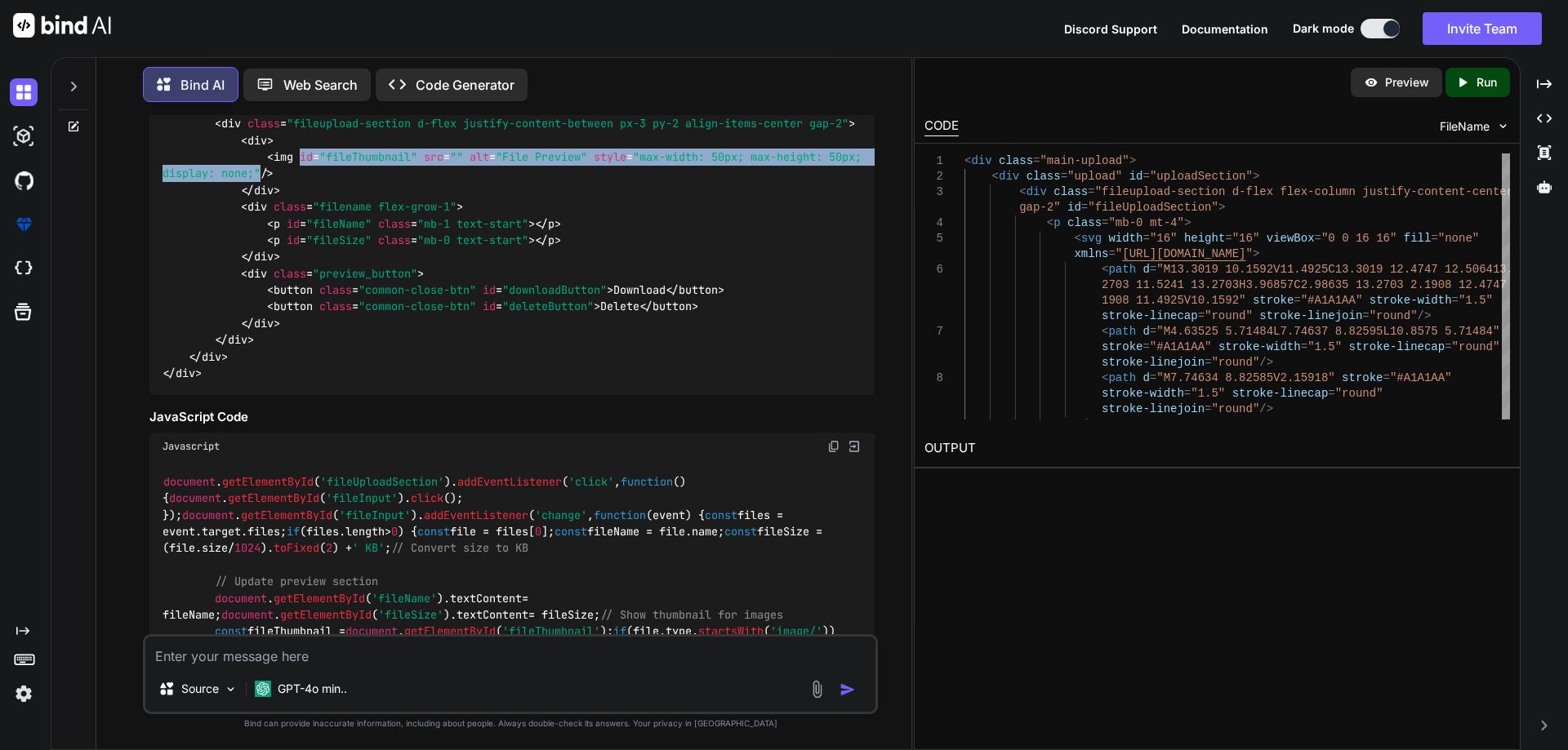
scroll to position [2028, 0]
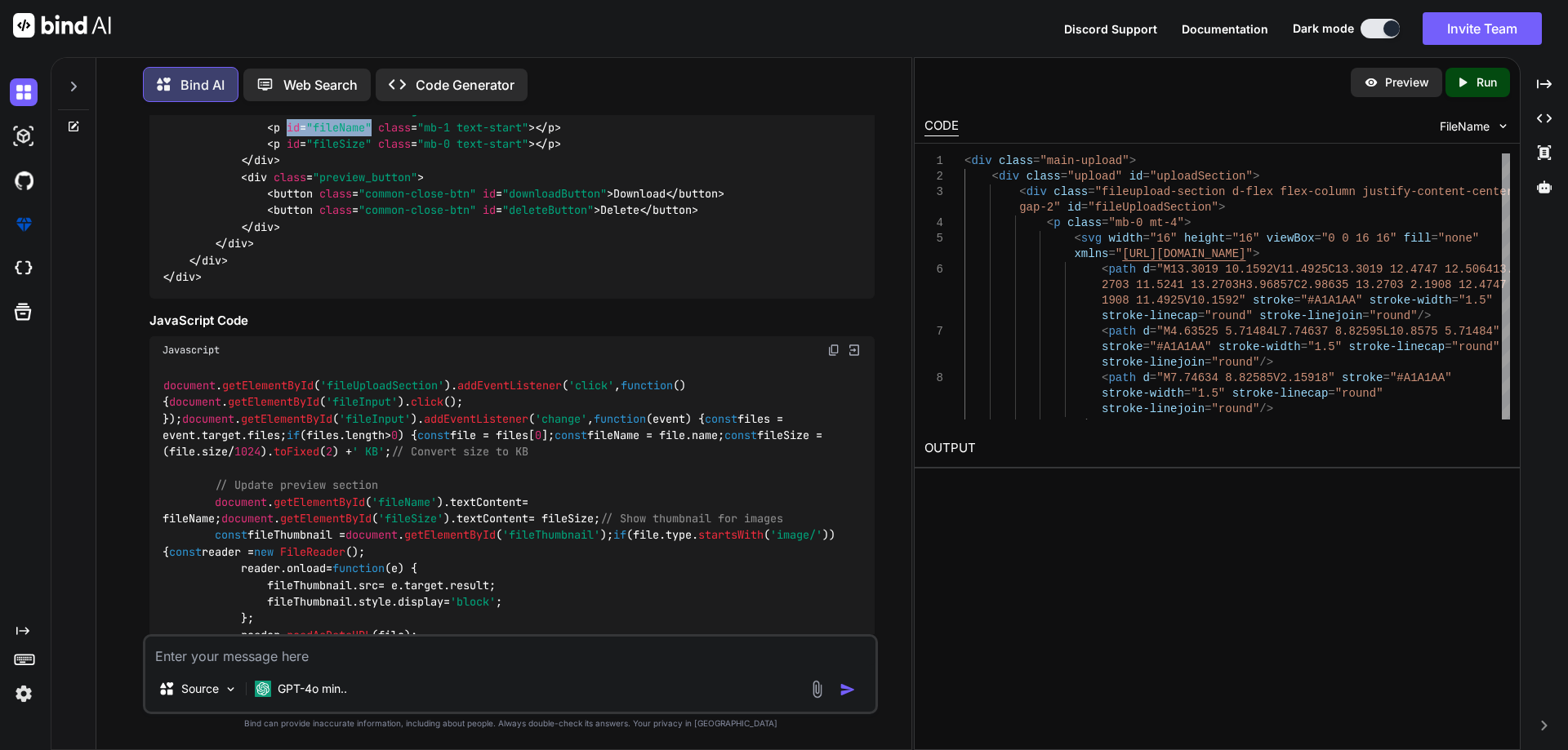
drag, startPoint x: 288, startPoint y: 308, endPoint x: 374, endPoint y: 303, distance: 86.1
click at [374, 134] on span "< p id = "fileName" class = "mb-1 text-start" >" at bounding box center [401, 127] width 268 height 15
copy span "id = "fileName""
drag, startPoint x: 290, startPoint y: 327, endPoint x: 376, endPoint y: 323, distance: 86.1
click at [376, 151] on span "< p id = "fileSize" class = "mb-0 text-start" >" at bounding box center [401, 143] width 268 height 15
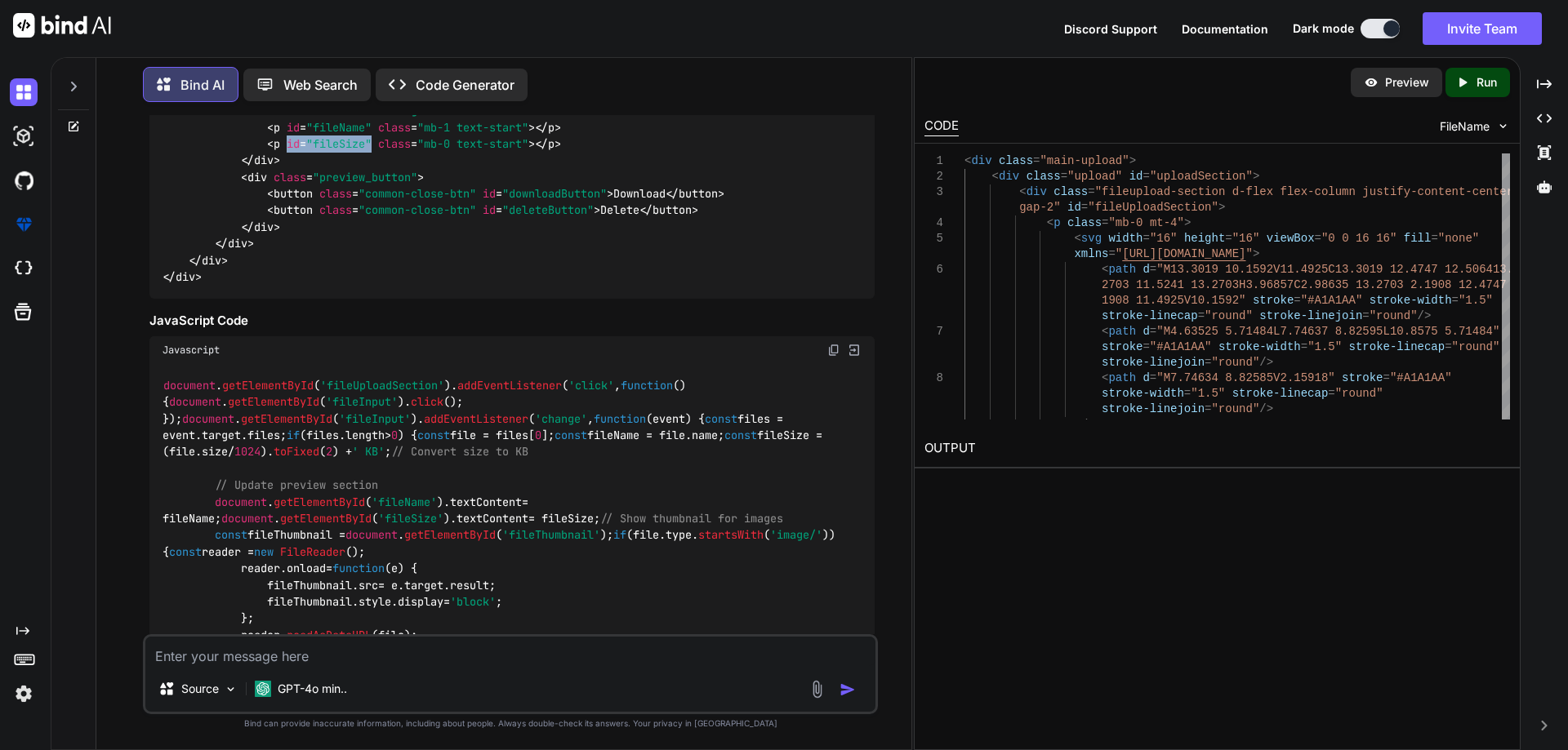
copy span "id = "fileSize""
drag, startPoint x: 488, startPoint y: 374, endPoint x: 618, endPoint y: 370, distance: 130.1
click at [613, 201] on span "< button class = "common-close-btn" id = "downloadButton" >" at bounding box center [440, 193] width 346 height 15
drag, startPoint x: 490, startPoint y: 392, endPoint x: 604, endPoint y: 390, distance: 114.0
click at [600, 218] on span "< button class = "common-close-btn" id = "deleteButton" >" at bounding box center [434, 210] width 333 height 15
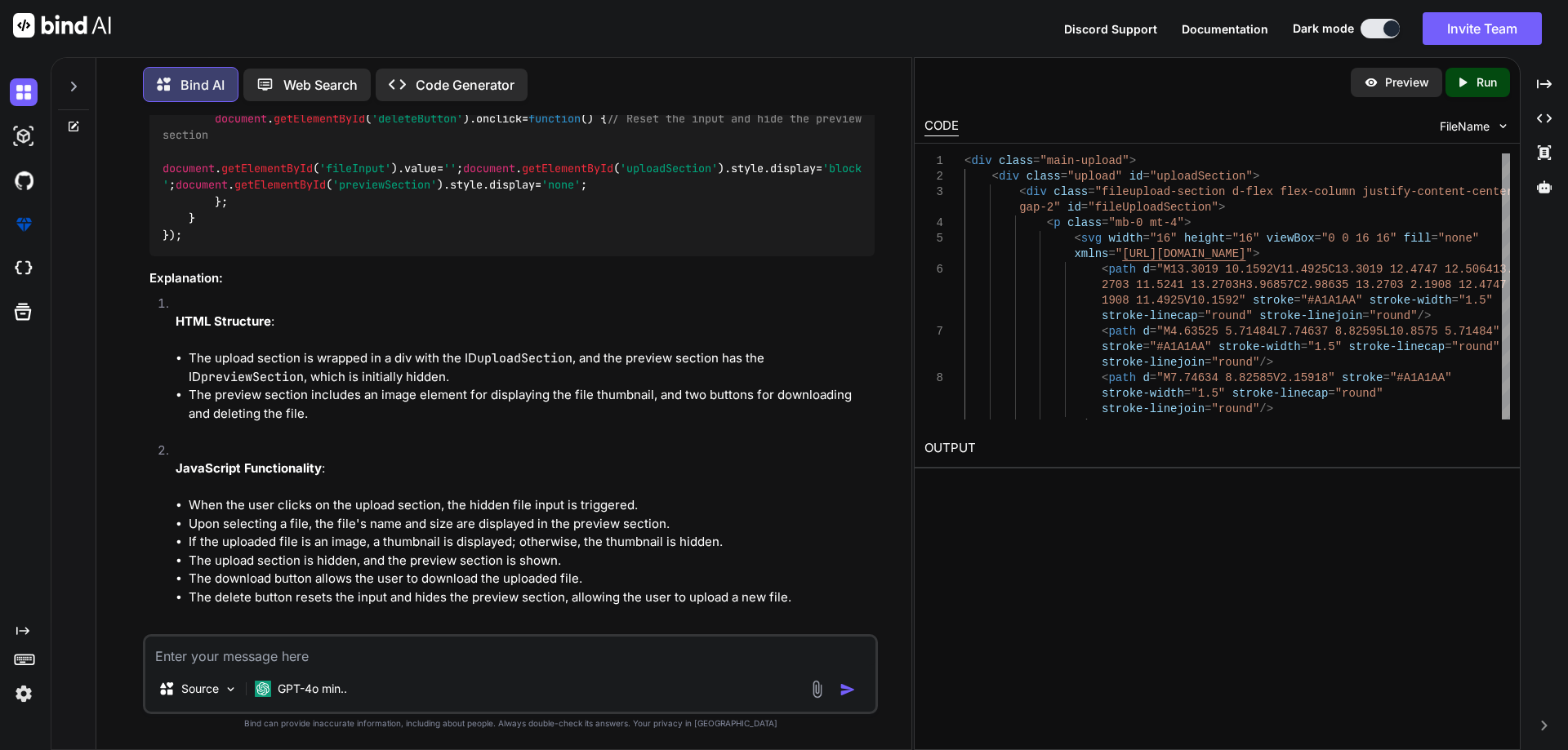
scroll to position [2353, 0]
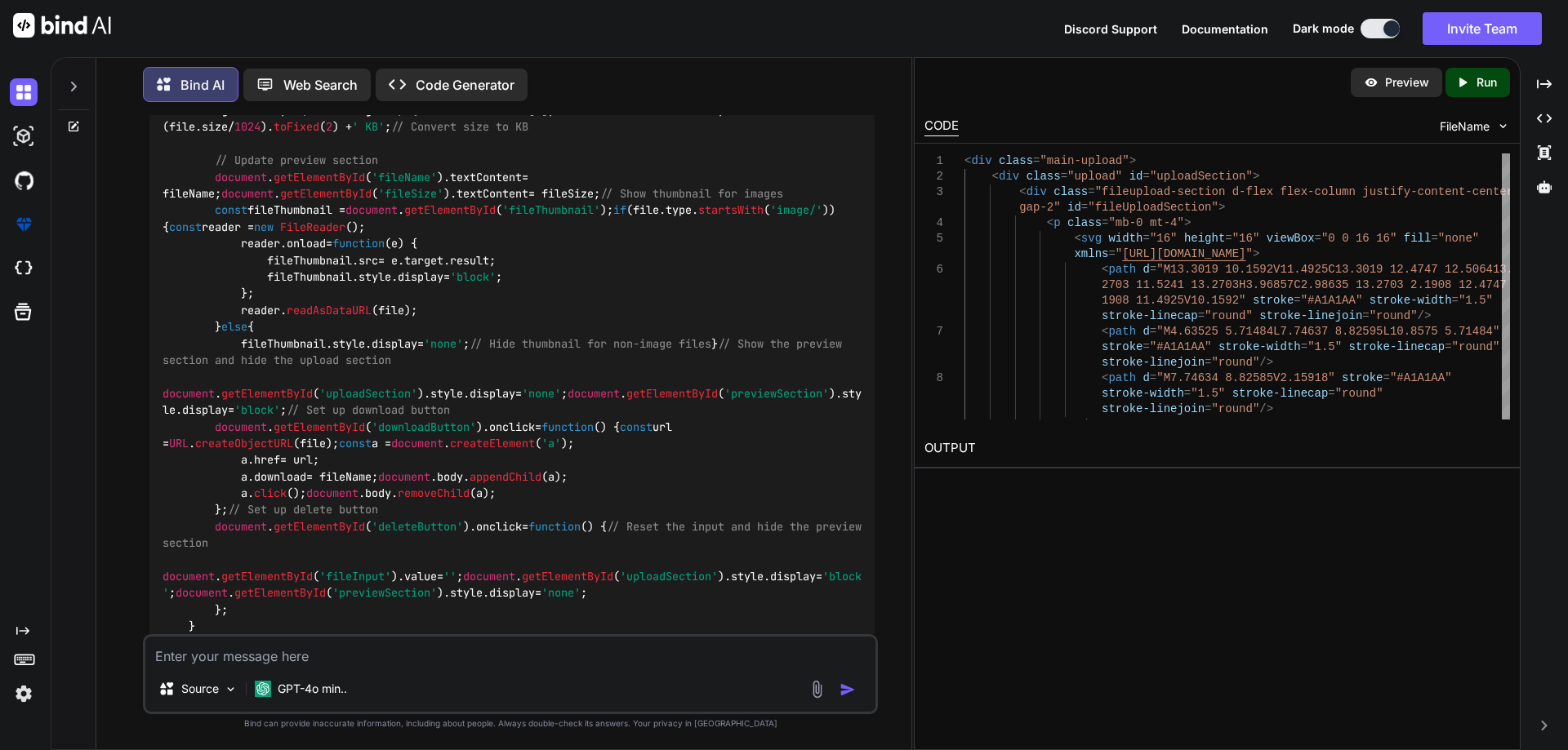
click at [831, 31] on img at bounding box center [833, 25] width 13 height 13
click at [405, 656] on textarea at bounding box center [510, 651] width 730 height 30
type textarea "also if we upload pdf i want to replace with image in images folder"
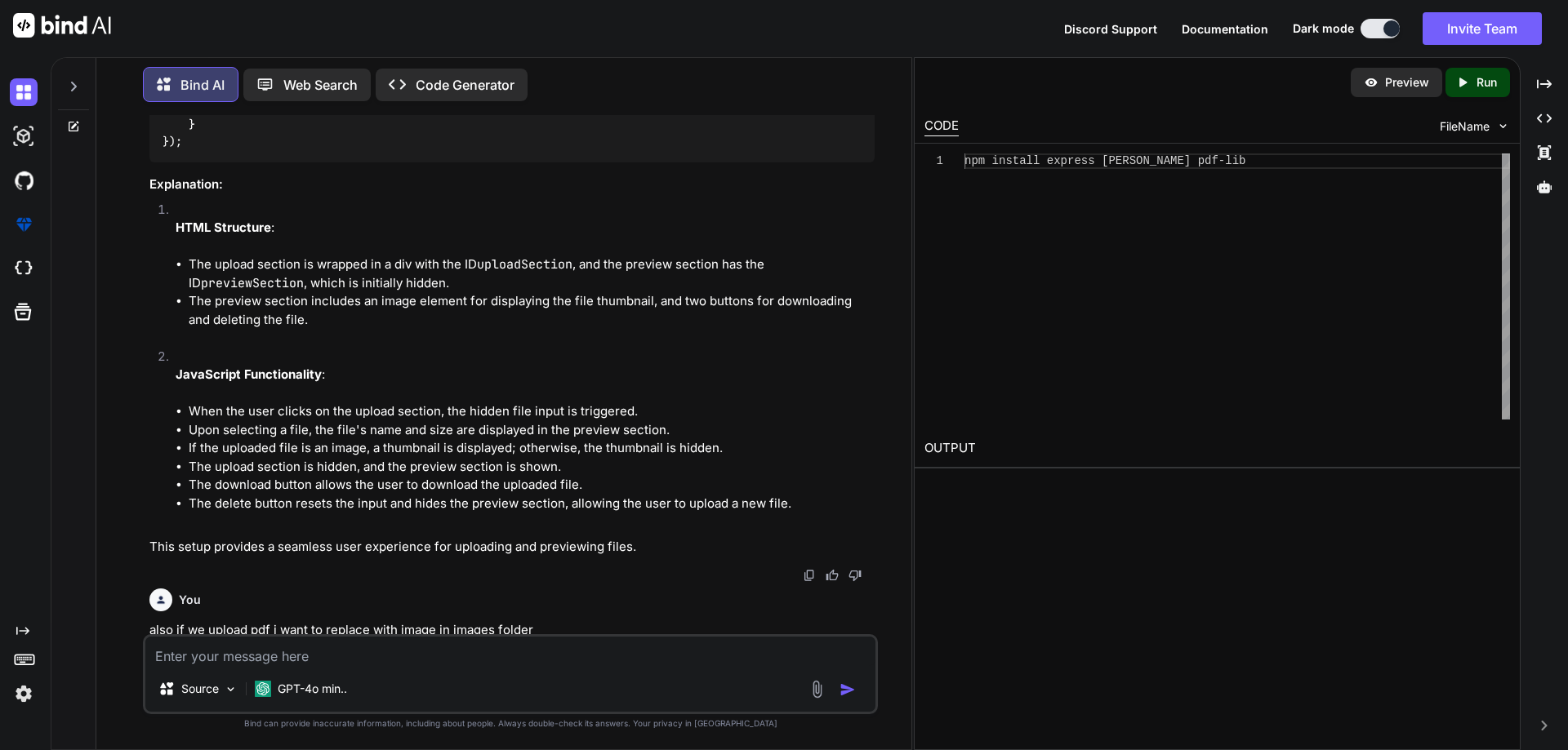
scroll to position [2284, 0]
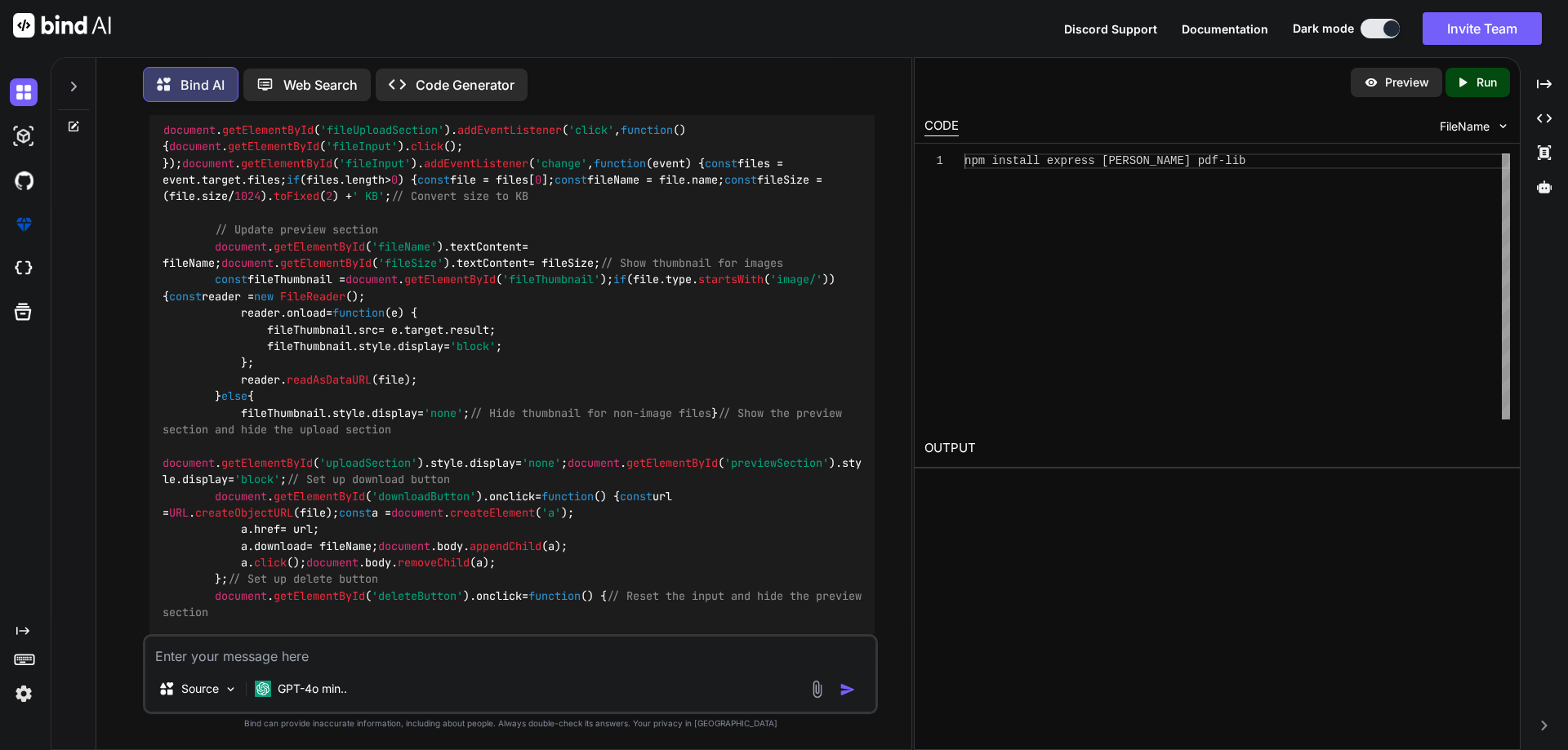
click at [833, 101] on img at bounding box center [833, 94] width 13 height 13
click at [346, 651] on textarea at bounding box center [510, 651] width 730 height 30
paste textarea "document.getElementById('fileUploadSection').addEventListener('click', function…"
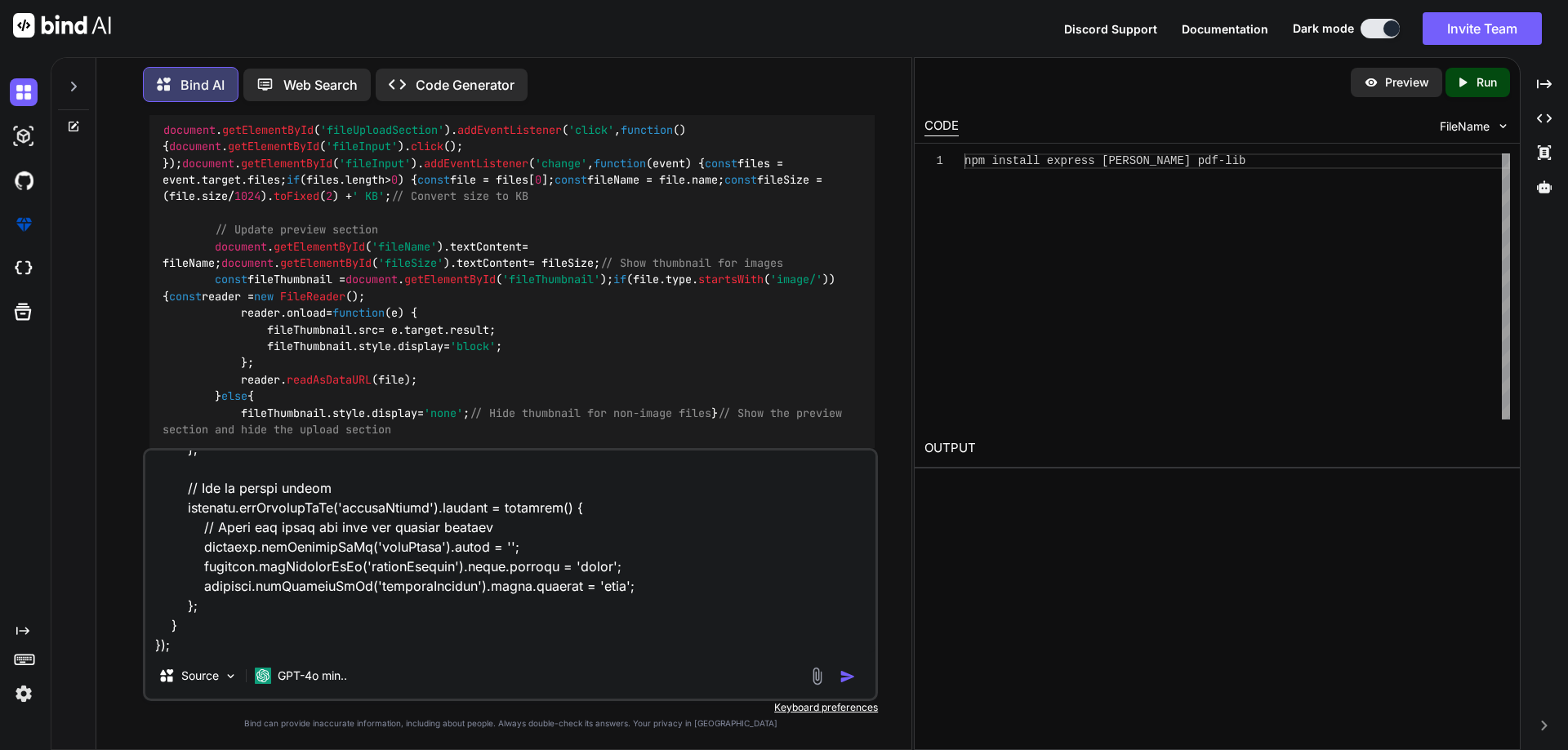
scroll to position [844, 0]
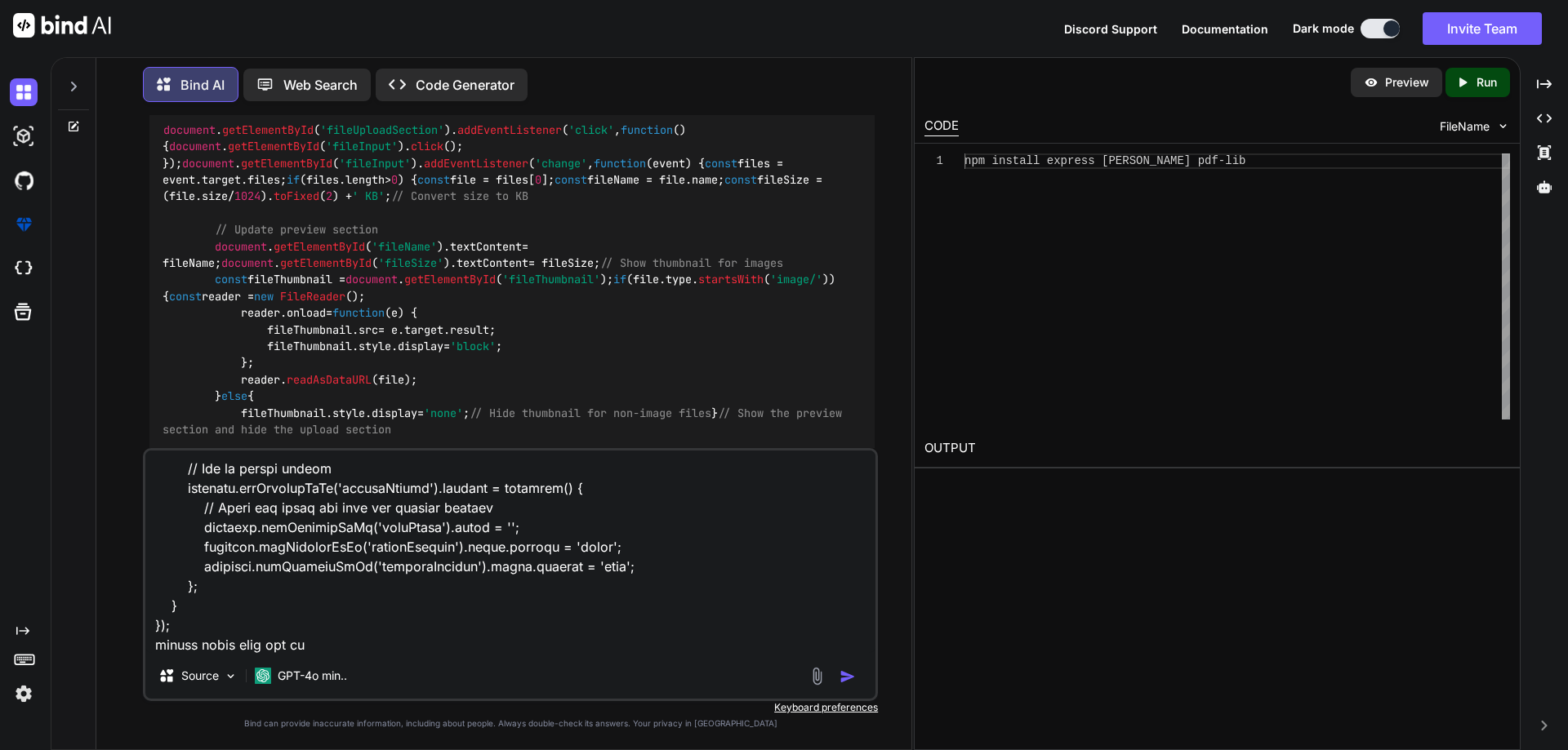
type textarea "document.getElementById('fileUploadSection').addEventListener('click', function…"
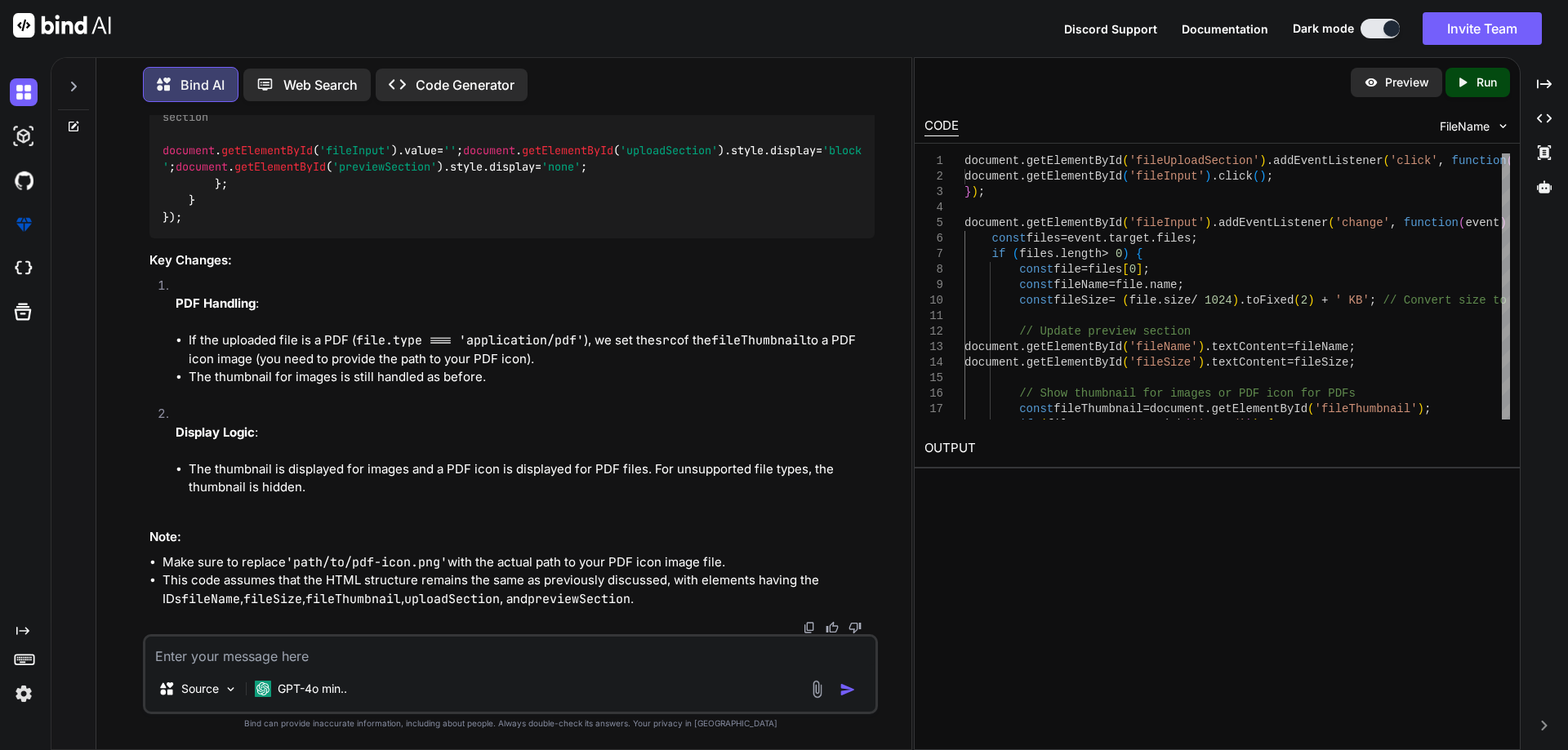
scroll to position [6453, 0]
click at [468, 642] on textarea at bounding box center [510, 651] width 730 height 30
paste textarea "document.getElementById('fileUploadSection').addEventListener('click', function…"
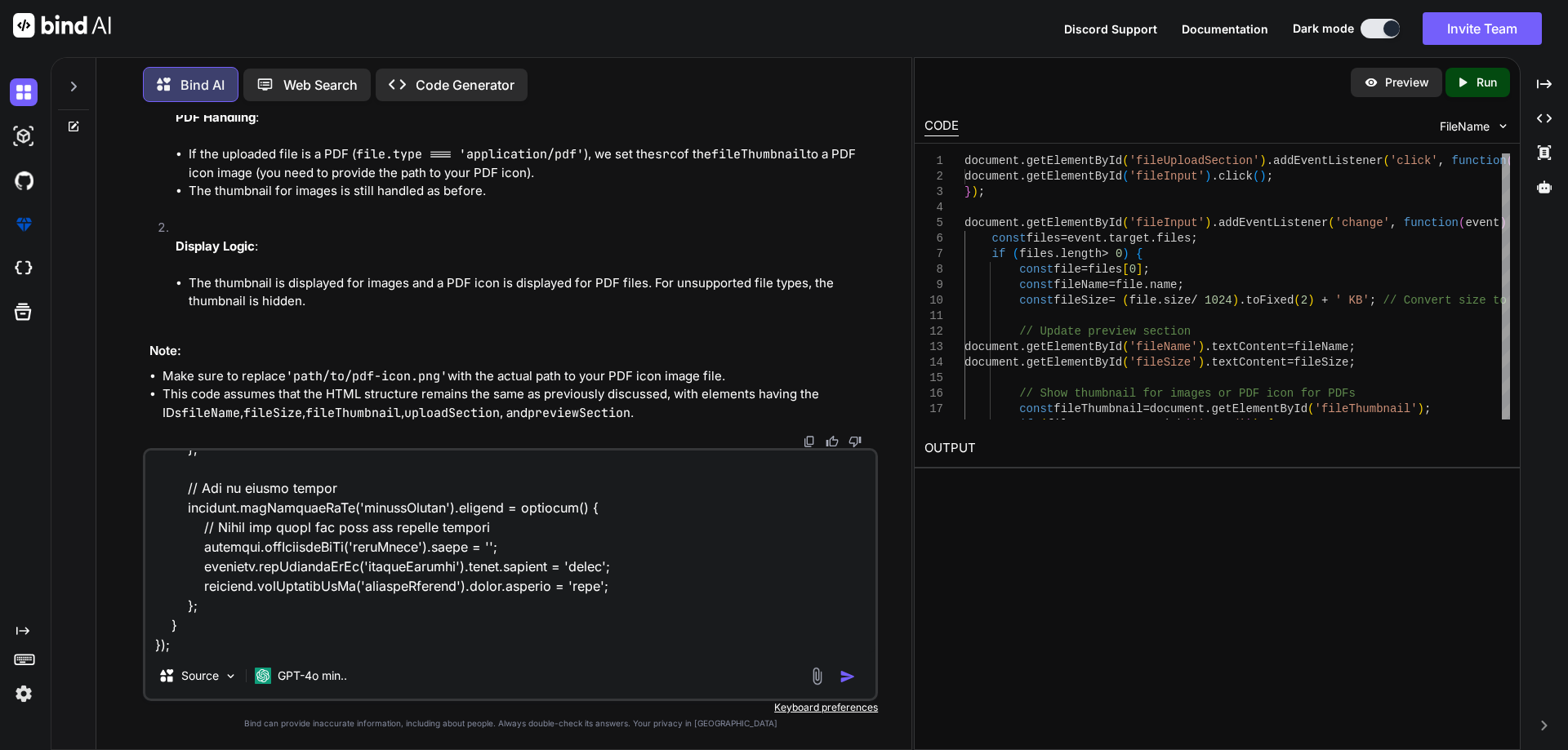
scroll to position [942, 0]
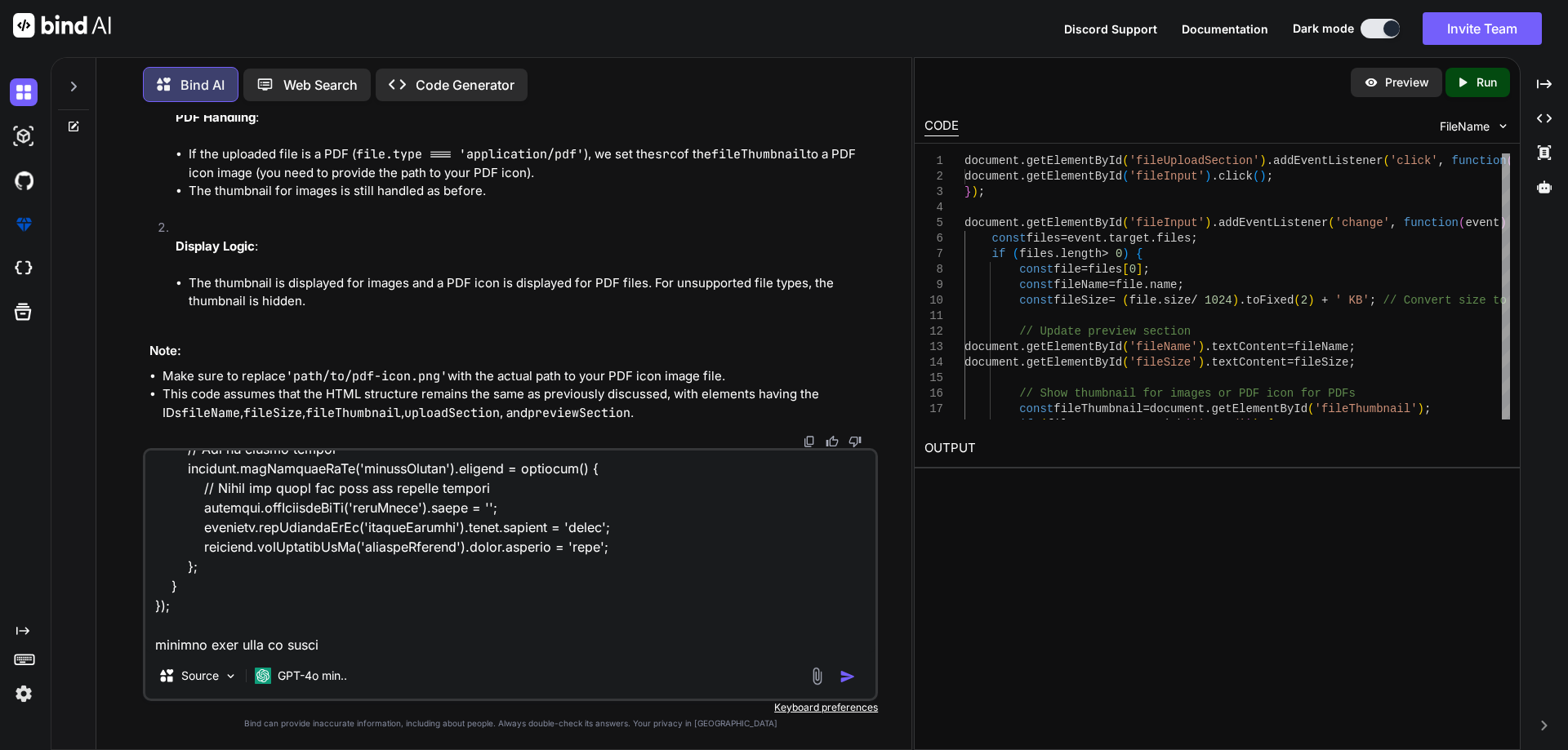
type textarea "document.getElementById('fileUploadSection').addEventListener('click', function…"
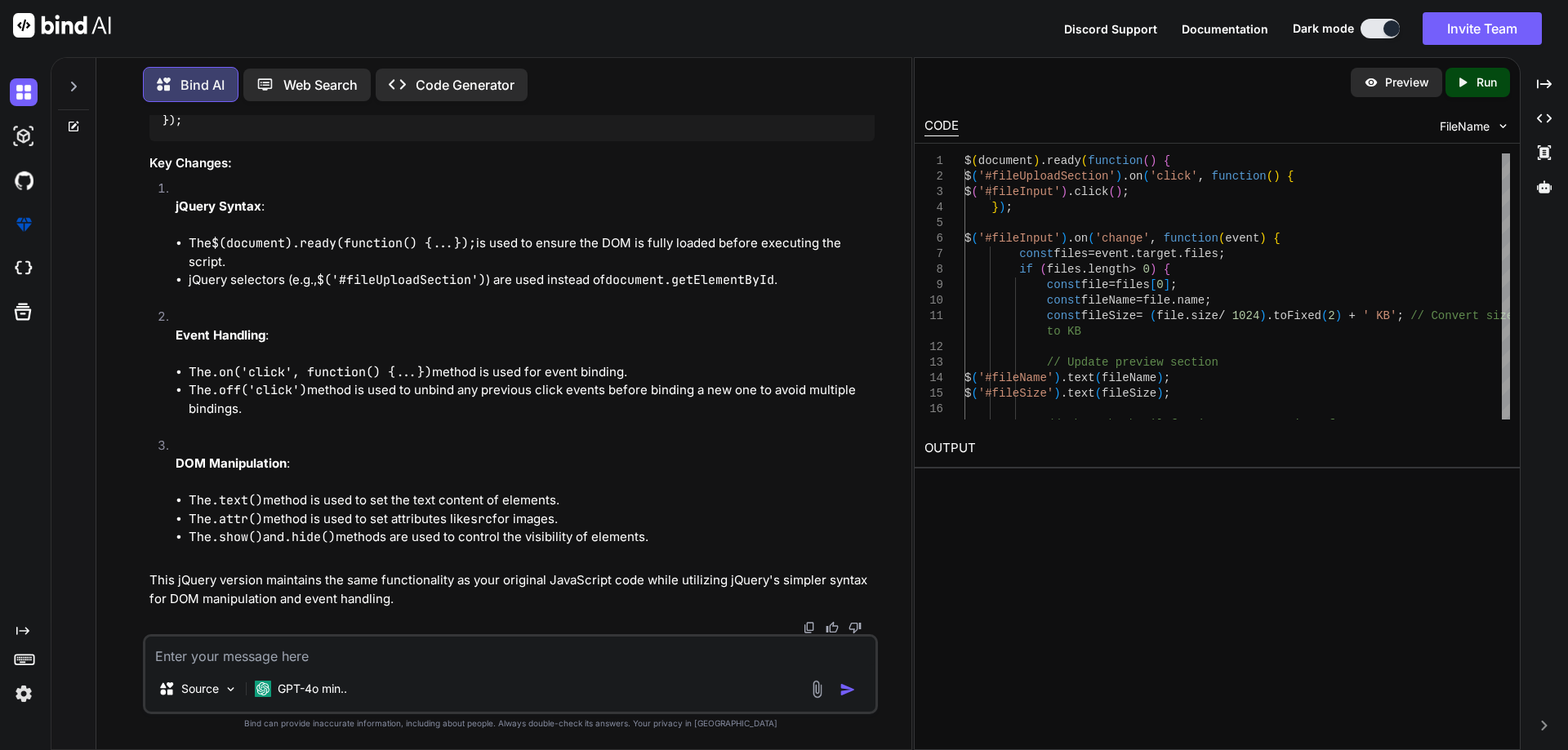
scroll to position [8887, 0]
drag, startPoint x: 179, startPoint y: 227, endPoint x: 270, endPoint y: 503, distance: 290.6
